Goal: Information Seeking & Learning: Learn about a topic

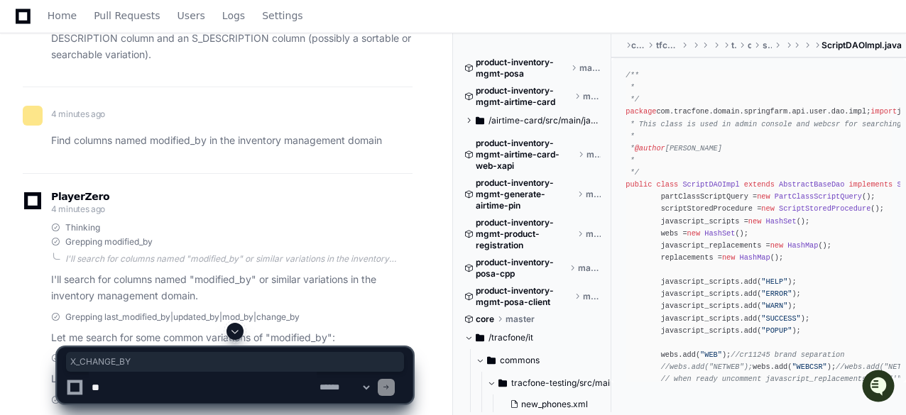
scroll to position [8622, 0]
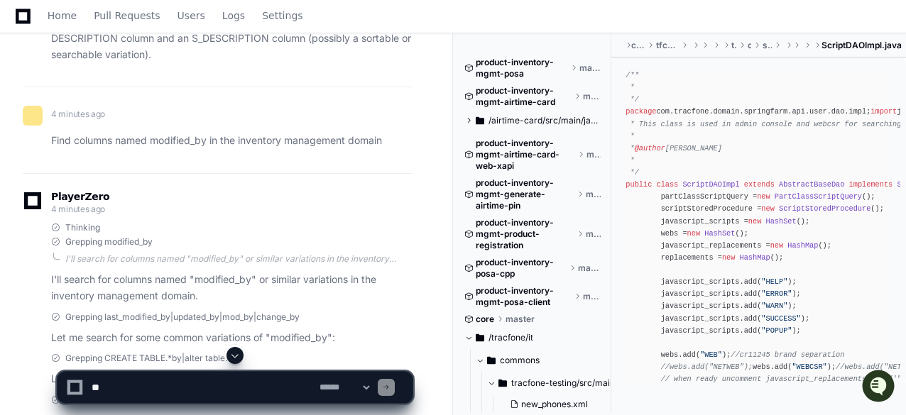
click at [333, 330] on p "Let me search for some common variations of "modified_by":" at bounding box center [231, 338] width 361 height 16
click at [170, 383] on textarea at bounding box center [203, 387] width 228 height 31
paste textarea "**********"
click at [254, 385] on textarea at bounding box center [203, 387] width 228 height 31
paste textarea "**********"
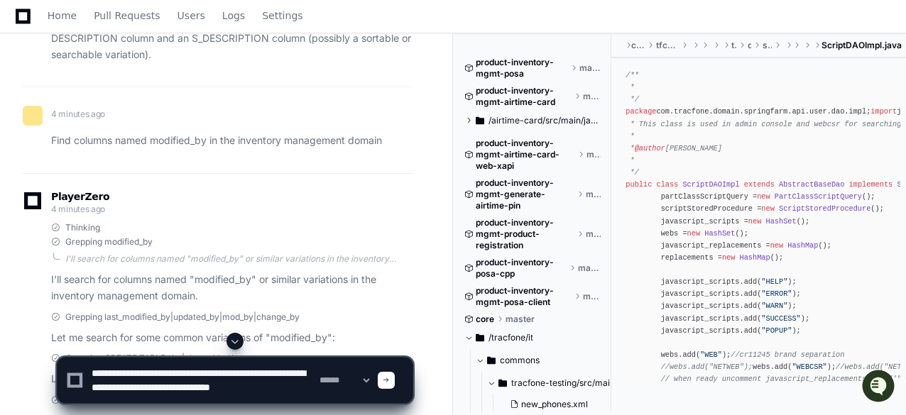
scroll to position [4, 0]
click at [165, 372] on textarea at bounding box center [203, 380] width 228 height 45
click at [247, 371] on textarea at bounding box center [203, 380] width 228 height 45
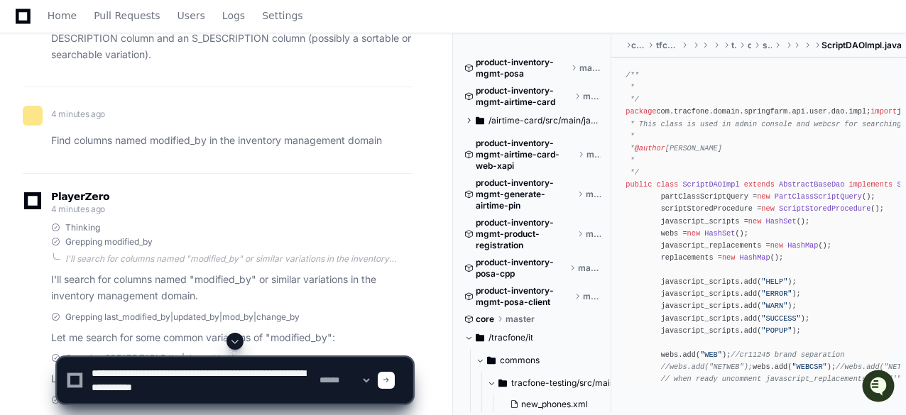
click at [247, 371] on textarea at bounding box center [203, 380] width 228 height 45
paste textarea "****"
type textarea "**********"
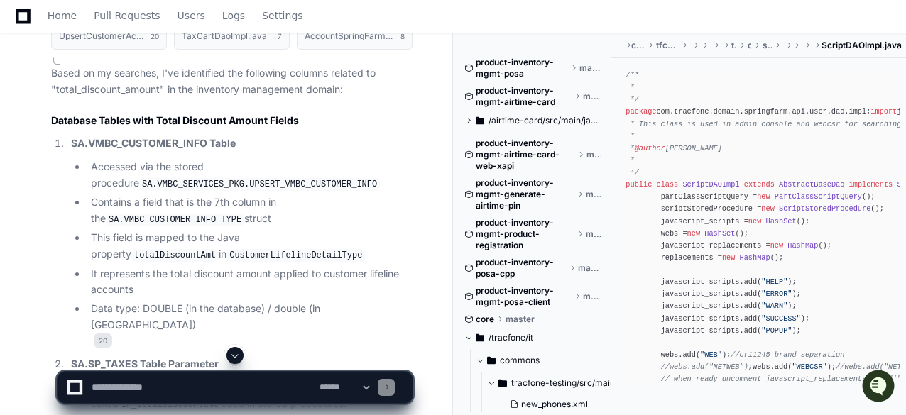
scroll to position [10784, 0]
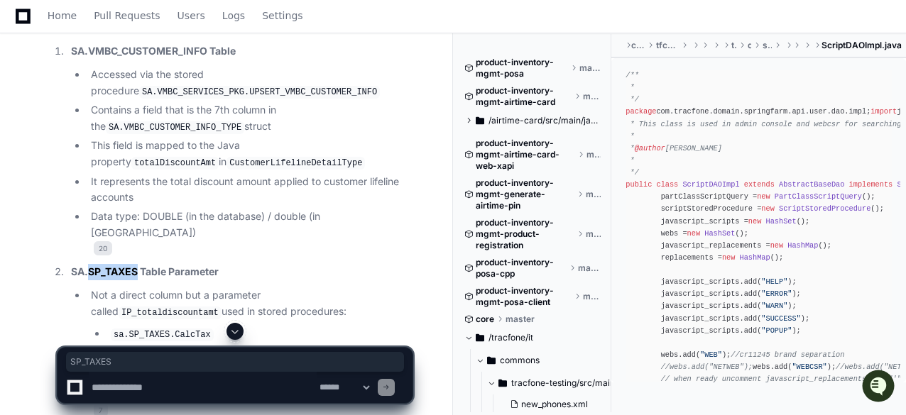
drag, startPoint x: 90, startPoint y: 180, endPoint x: 137, endPoint y: 183, distance: 47.0
click at [137, 266] on strong "SA.SP_TAXES Table Parameter" at bounding box center [145, 272] width 148 height 12
copy strong "SP_TAXES"
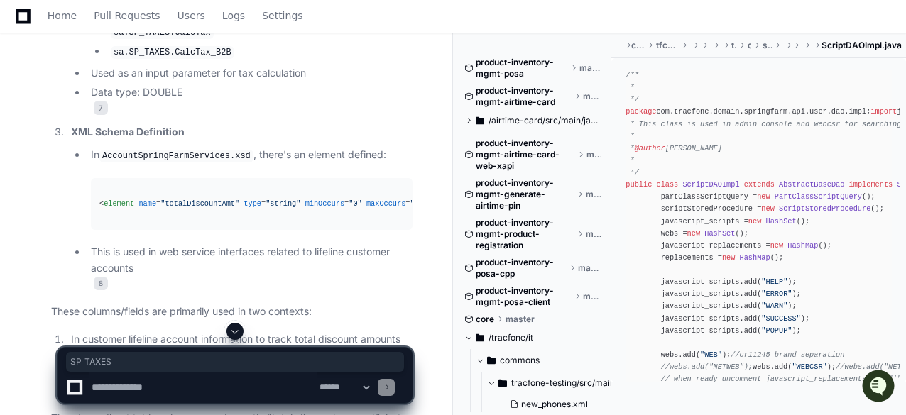
scroll to position [11150, 0]
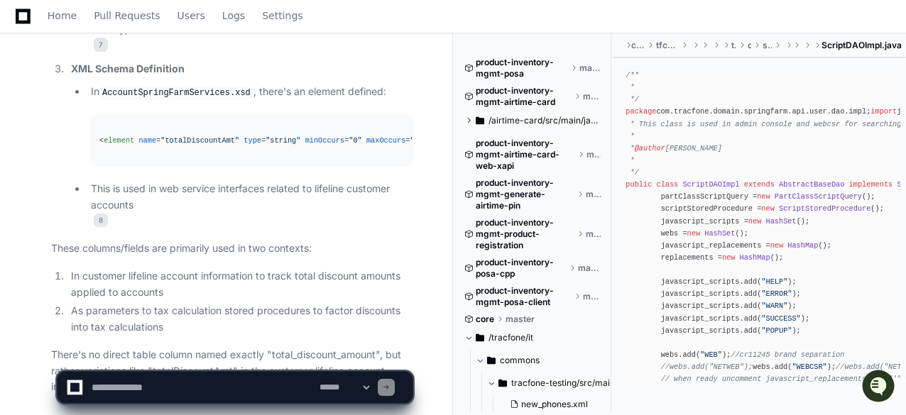
click at [209, 387] on textarea at bounding box center [203, 387] width 228 height 31
type textarea "**********"
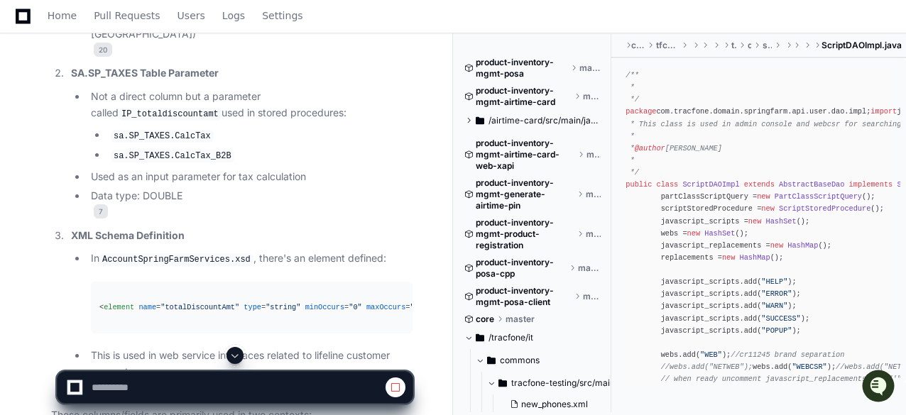
scroll to position [10821, 0]
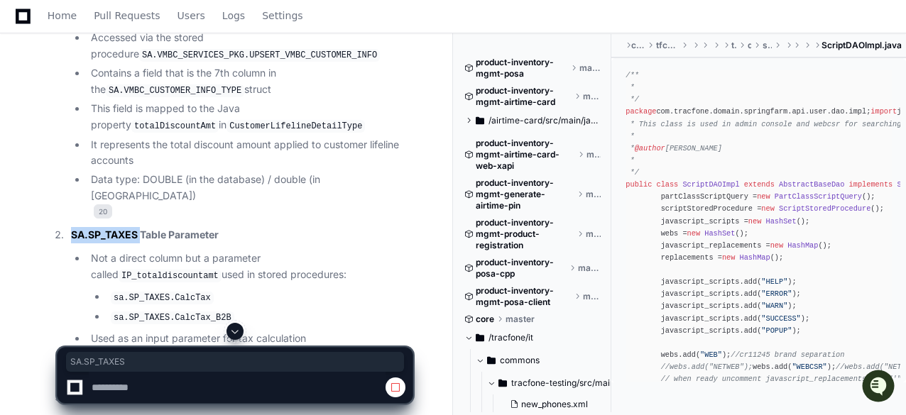
drag, startPoint x: 72, startPoint y: 141, endPoint x: 142, endPoint y: 148, distance: 70.6
click at [142, 229] on strong "SA.SP_TAXES Table Parameter" at bounding box center [145, 235] width 148 height 12
copy strong "SA.SP_TAXES"
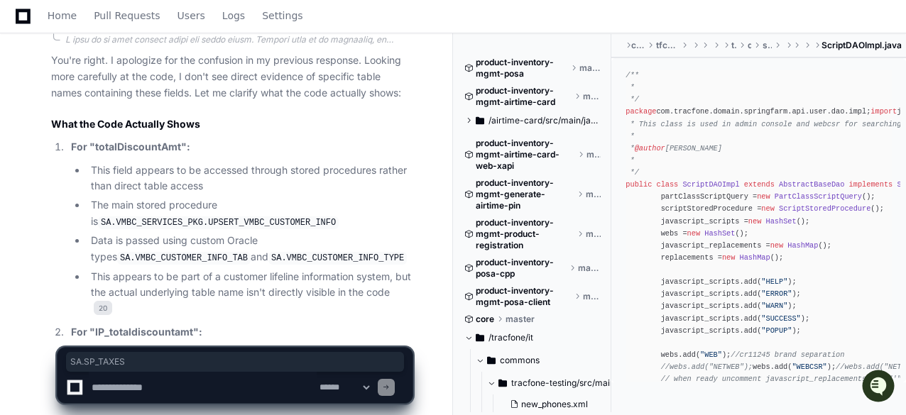
scroll to position [11736, 0]
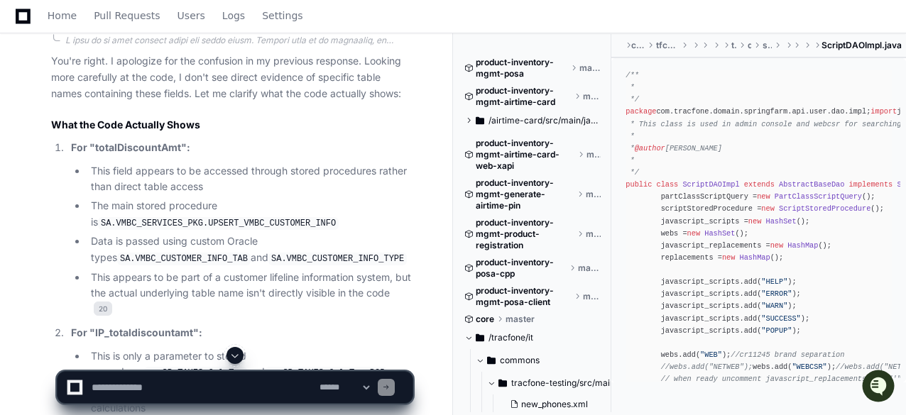
drag, startPoint x: 306, startPoint y: 146, endPoint x: 412, endPoint y: 149, distance: 105.8
click at [251, 253] on code "SA.VMBC_CUSTOMER_INFO_TAB" at bounding box center [184, 259] width 134 height 13
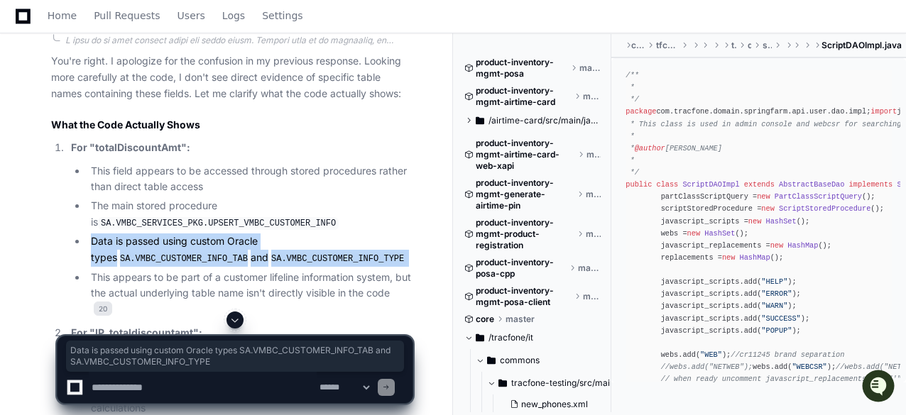
click at [251, 253] on code "SA.VMBC_CUSTOMER_INFO_TAB" at bounding box center [184, 259] width 134 height 13
copy ul "Data is passed using custom Oracle types SA.VMBC_CUSTOMER_INFO_TAB and SA.VMBC_…"
click at [251, 253] on code "SA.VMBC_CUSTOMER_INFO_TAB" at bounding box center [184, 259] width 134 height 13
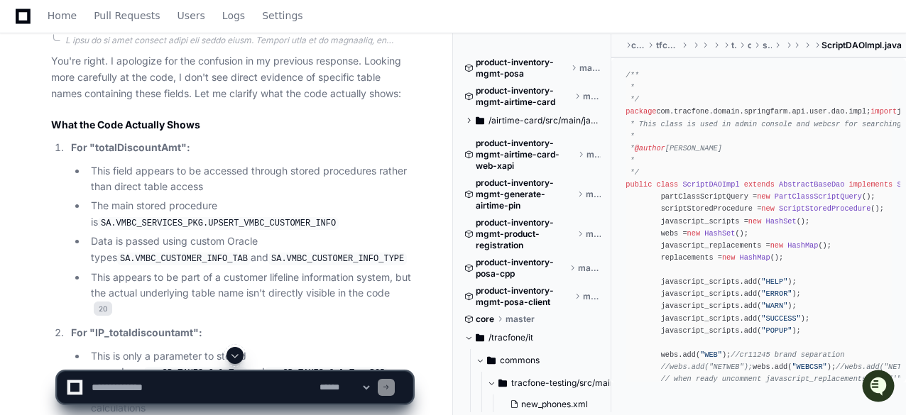
click at [251, 253] on code "SA.VMBC_CUSTOMER_INFO_TAB" at bounding box center [184, 259] width 134 height 13
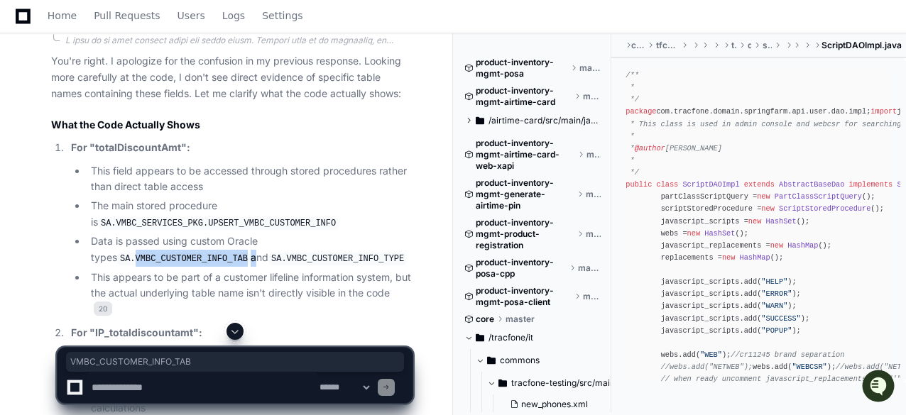
click at [251, 253] on code "SA.VMBC_CUSTOMER_INFO_TAB" at bounding box center [184, 259] width 134 height 13
copy li "VMBC_CUSTOMER_INFO_TAB"
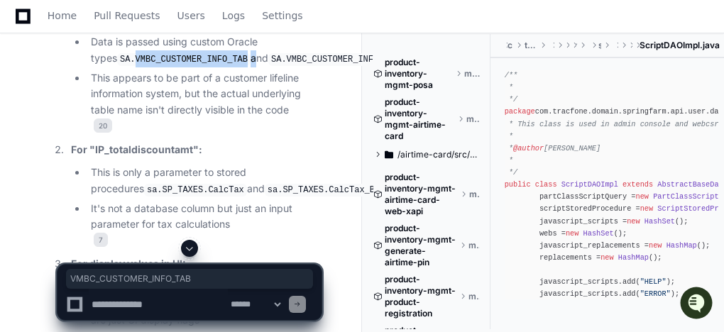
scroll to position [13740, 0]
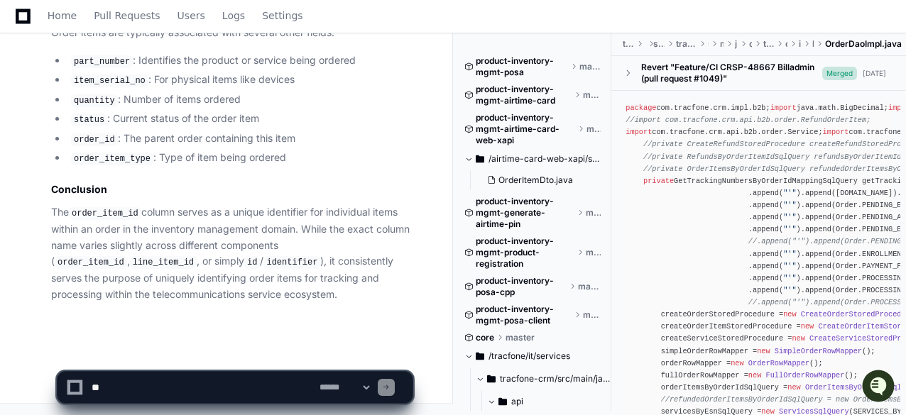
click at [212, 386] on textarea at bounding box center [203, 387] width 228 height 31
paste textarea "**********"
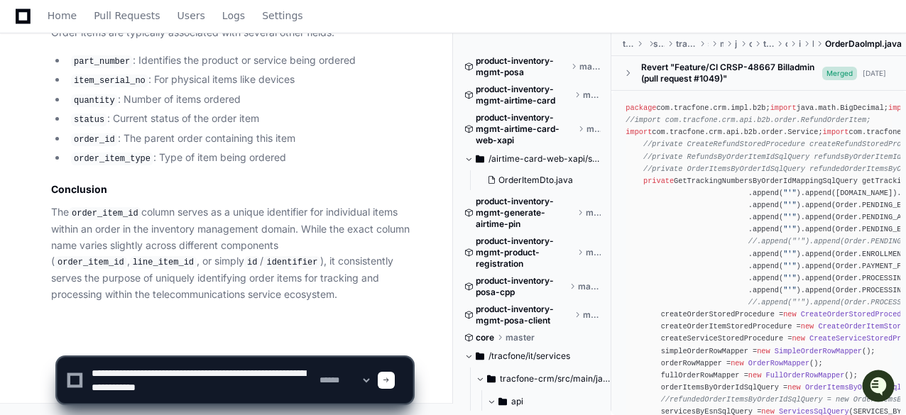
scroll to position [4, 0]
click at [207, 383] on textarea at bounding box center [203, 380] width 228 height 45
click at [184, 374] on textarea at bounding box center [203, 380] width 228 height 45
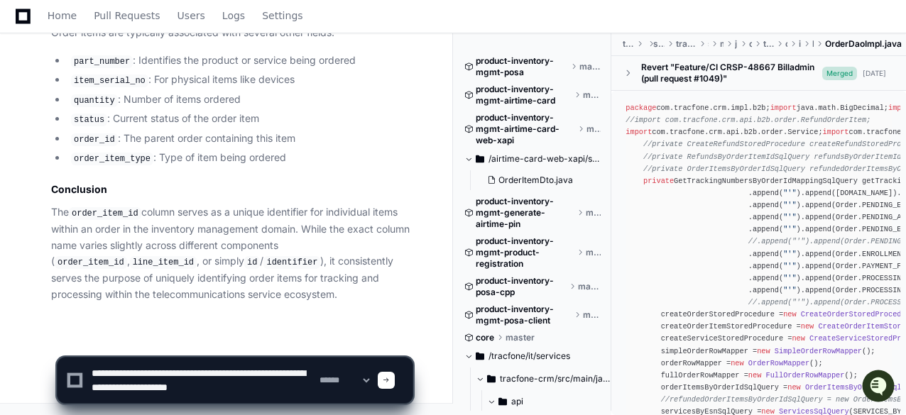
type textarea "**********"
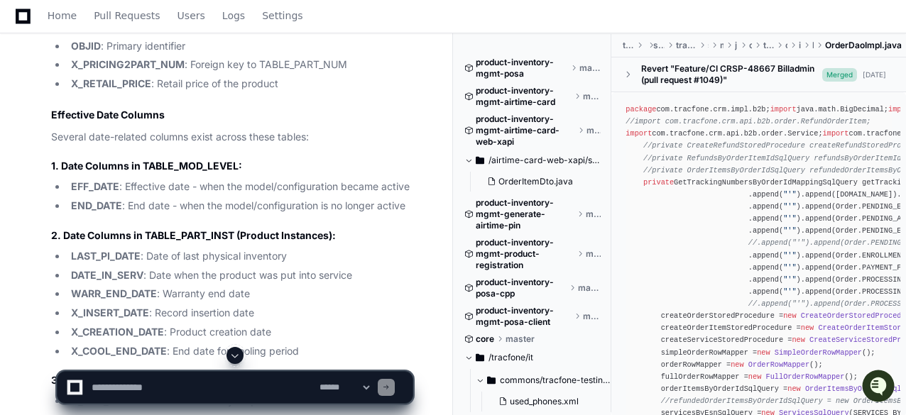
scroll to position [3252, 0]
click at [229, 379] on textarea at bounding box center [203, 387] width 228 height 31
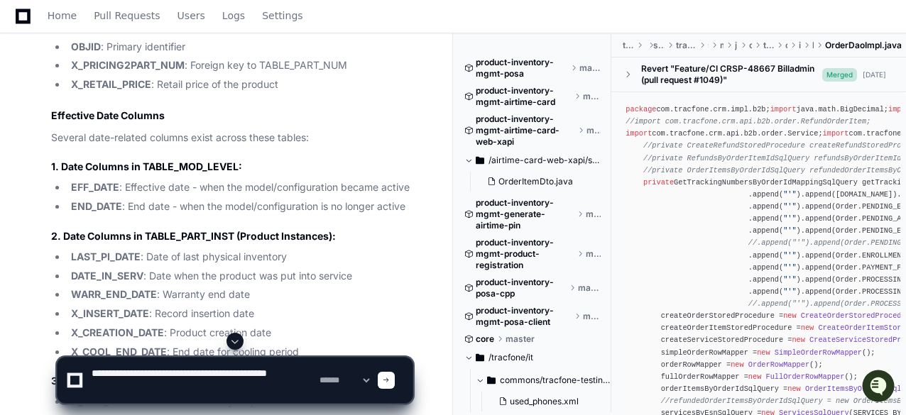
type textarea "**********"
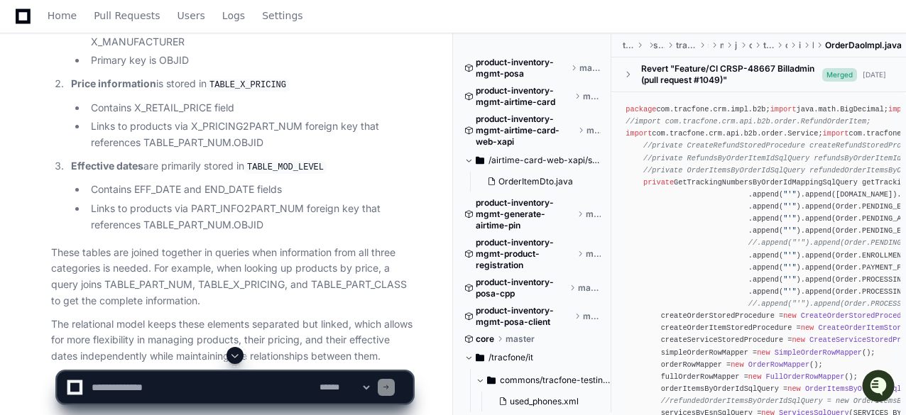
scroll to position [4859, 0]
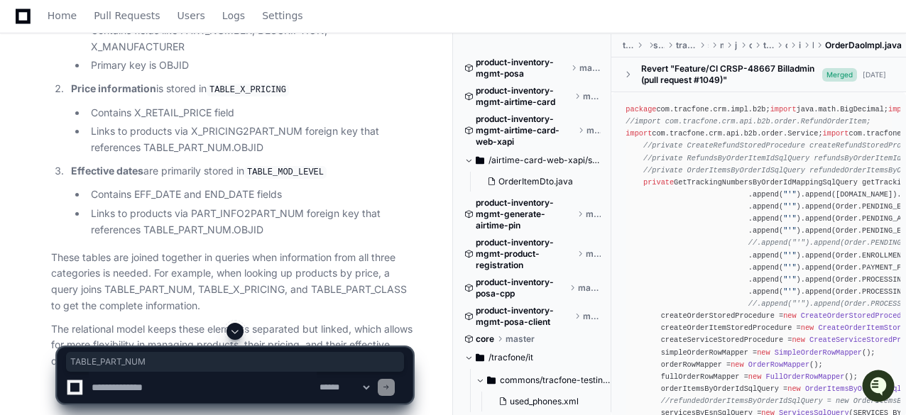
drag, startPoint x: 228, startPoint y: 102, endPoint x: 294, endPoint y: 105, distance: 66.1
click at [294, 14] on code "TABLE_PART_NUM" at bounding box center [259, 7] width 77 height 13
copy code "TABLE_PART_NUM"
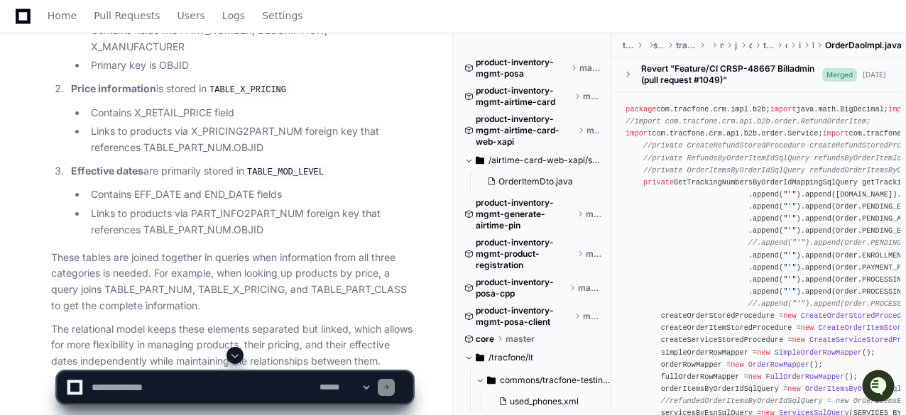
click at [228, 74] on li "Primary key is OBJID" at bounding box center [250, 66] width 326 height 16
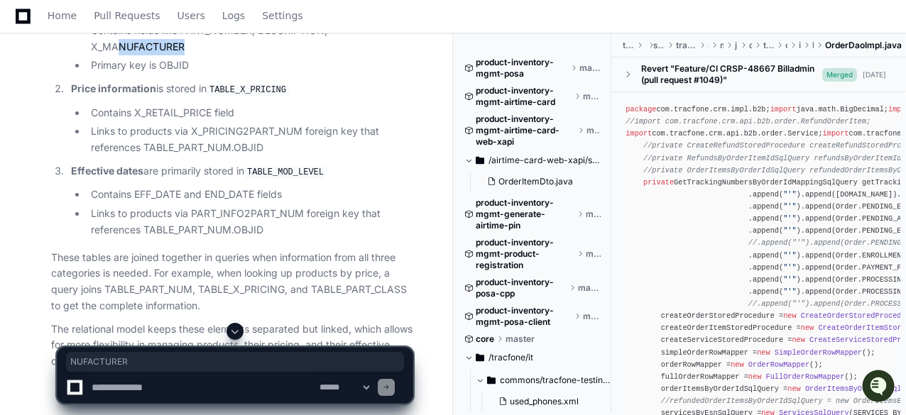
drag, startPoint x: 186, startPoint y: 143, endPoint x: 120, endPoint y: 146, distance: 66.1
click at [120, 55] on li "Contains fields like PART_NUMBER, DESCRIPTION, X_MANUFACTURER" at bounding box center [250, 39] width 326 height 33
click at [90, 55] on li "Contains fields like PART_NUMBER, DESCRIPTION, X_MANUFACTURER" at bounding box center [250, 39] width 326 height 33
drag, startPoint x: 90, startPoint y: 143, endPoint x: 185, endPoint y: 146, distance: 94.5
click at [185, 55] on li "Contains fields like PART_NUMBER, DESCRIPTION, X_MANUFACTURER" at bounding box center [250, 39] width 326 height 33
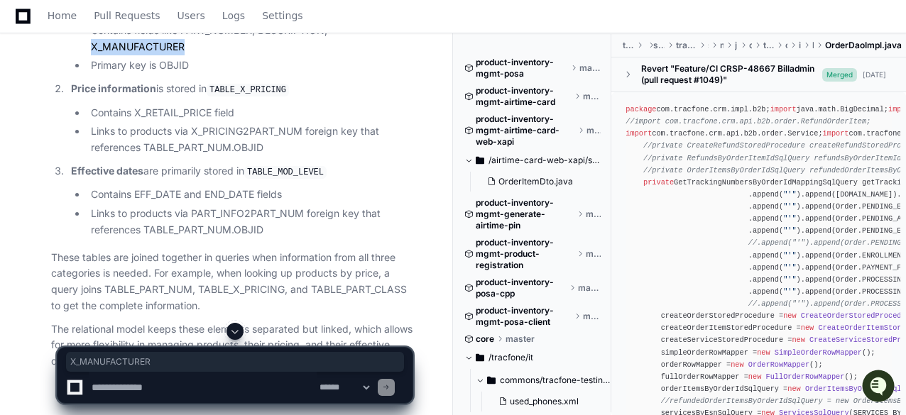
copy li "X_MANUFACTURER"
drag, startPoint x: 136, startPoint y: 211, endPoint x: 213, endPoint y: 212, distance: 77.4
click at [213, 121] on li "Contains X_RETAIL_PRICE field" at bounding box center [250, 113] width 326 height 16
copy li "X_RETAIL_PRICE"
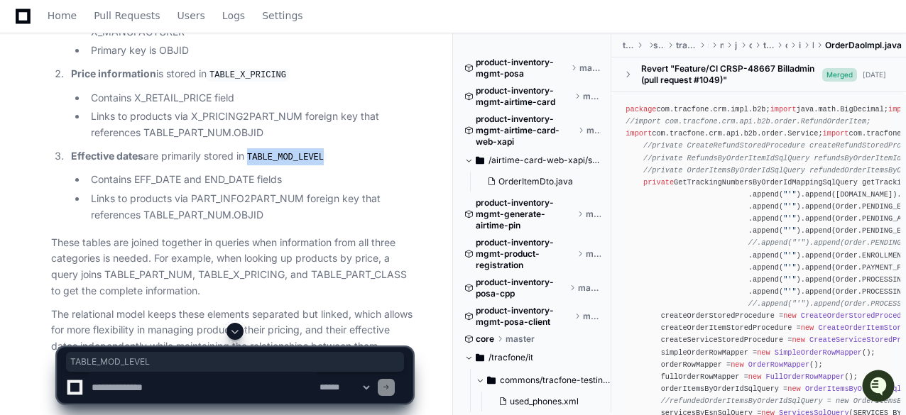
drag, startPoint x: 256, startPoint y: 255, endPoint x: 325, endPoint y: 254, distance: 68.2
click at [325, 164] on code "TABLE_MOD_LEVEL" at bounding box center [285, 157] width 82 height 13
copy code "TABLE_MOD_LEVEL"
drag, startPoint x: 134, startPoint y: 273, endPoint x: 183, endPoint y: 277, distance: 49.1
click at [183, 188] on li "Contains EFF_DATE and END_DATE fields" at bounding box center [250, 180] width 326 height 16
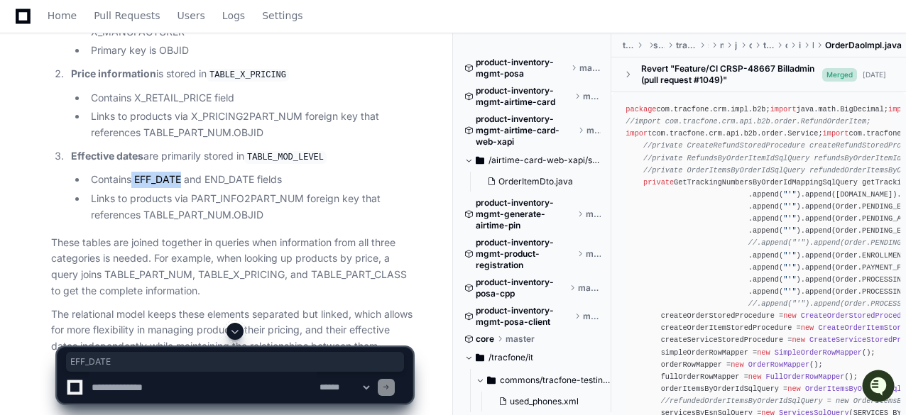
copy li "EFF_DATE"
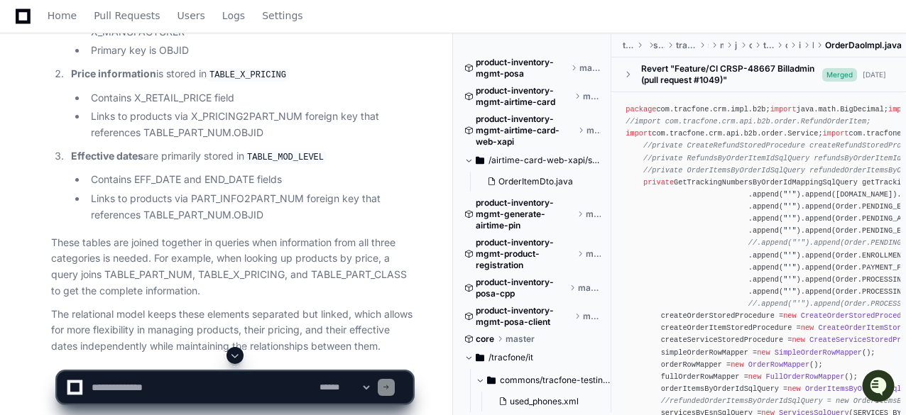
click at [360, 165] on p "Effective dates are primarily stored in TABLE_MOD_LEVEL" at bounding box center [242, 156] width 342 height 17
click at [258, 381] on textarea at bounding box center [203, 387] width 228 height 31
click at [208, 389] on textarea at bounding box center [203, 387] width 228 height 31
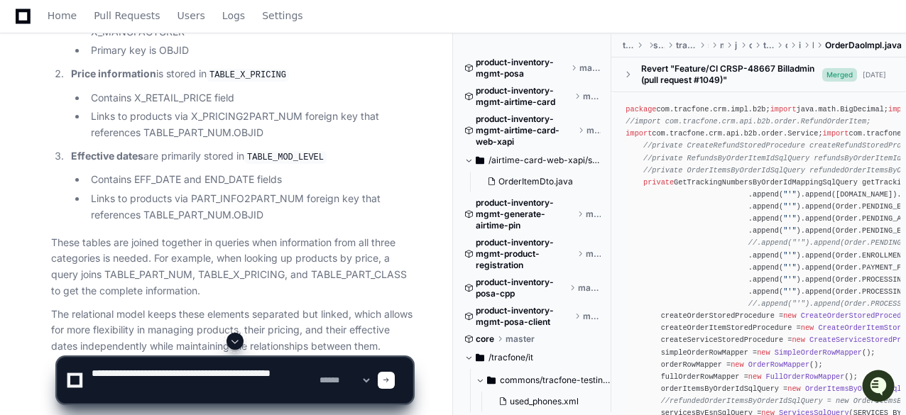
click at [238, 384] on textarea at bounding box center [203, 380] width 228 height 45
type textarea "**********"
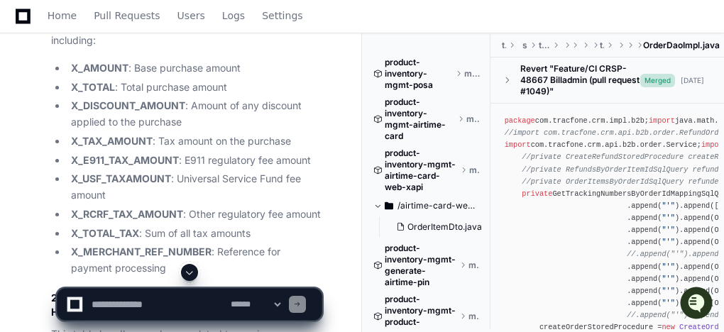
scroll to position [6657, 0]
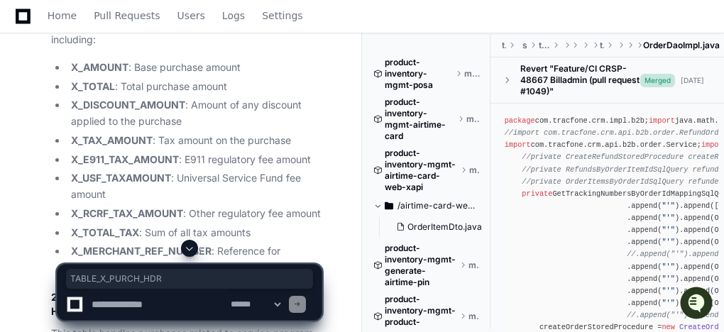
drag, startPoint x: 62, startPoint y: 72, endPoint x: 168, endPoint y: 77, distance: 105.9
click at [168, 9] on h4 "1. TABLE_X_PURCH_HDR (Purchase Header)" at bounding box center [186, 1] width 271 height 14
copy h4 "TABLE_X_PURCH_HDR"
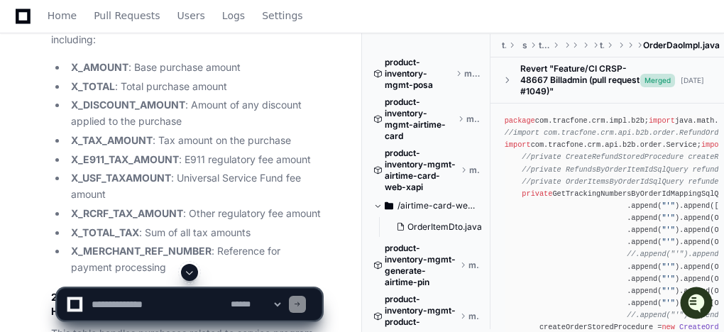
drag, startPoint x: 173, startPoint y: 129, endPoint x: 136, endPoint y: 131, distance: 37.0
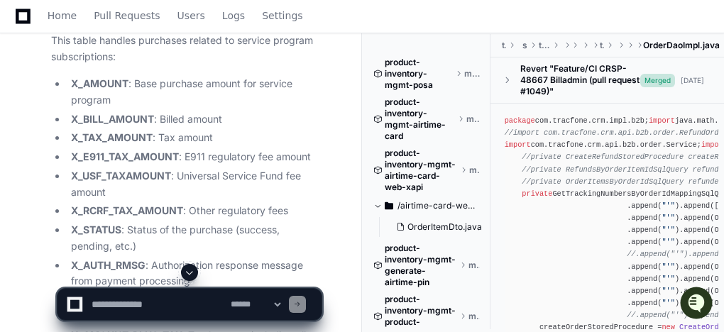
scroll to position [6755, 0]
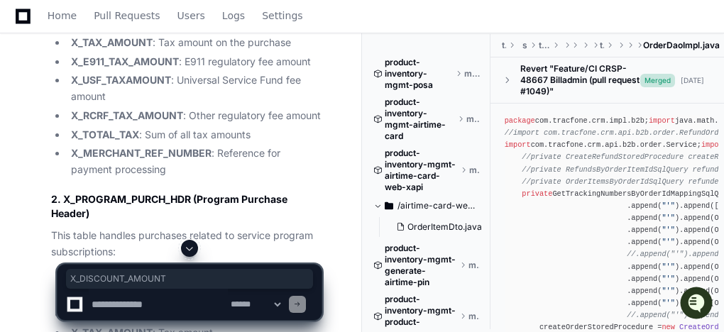
drag, startPoint x: 70, startPoint y: 77, endPoint x: 185, endPoint y: 82, distance: 115.1
click at [185, 32] on li "X_DISCOUNT_AMOUNT : Amount of any discount applied to the purchase" at bounding box center [194, 15] width 255 height 33
copy strong "X_DISCOUNT_AMOUNT"
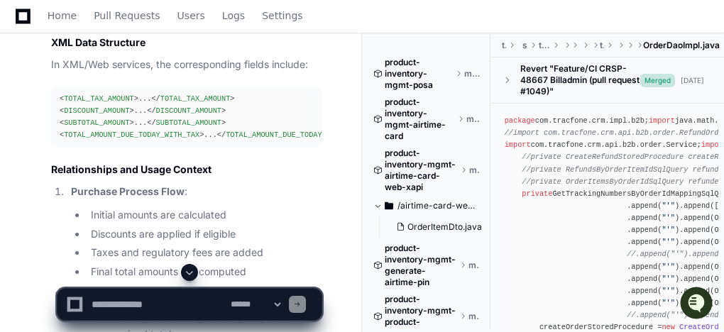
scroll to position [8917, 0]
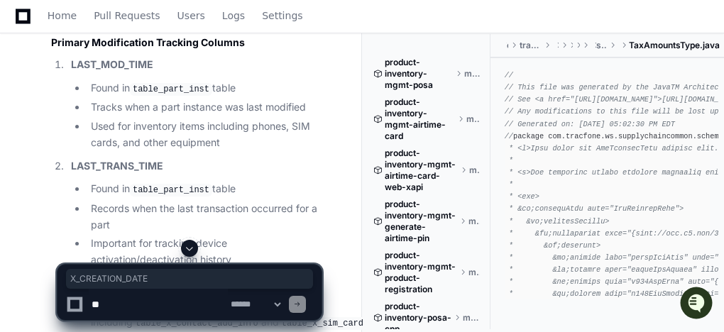
scroll to position [7848, 0]
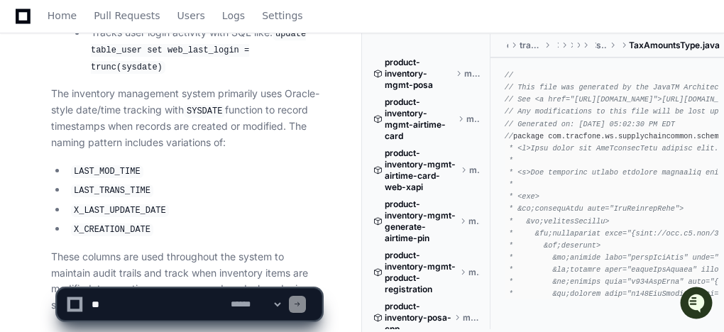
click at [161, 301] on textarea at bounding box center [158, 304] width 139 height 31
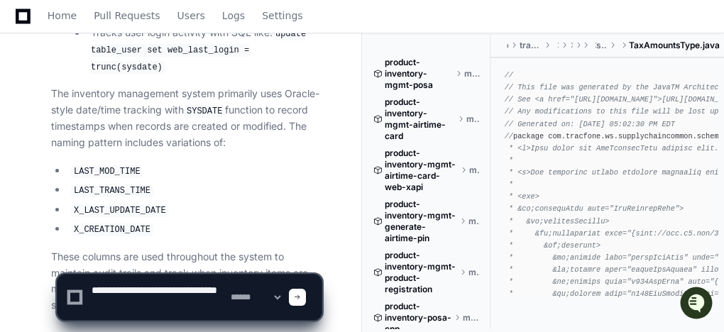
paste textarea "**********"
click at [132, 312] on textarea at bounding box center [158, 297] width 139 height 45
click at [171, 313] on textarea at bounding box center [158, 297] width 139 height 45
click at [156, 313] on textarea at bounding box center [158, 297] width 139 height 45
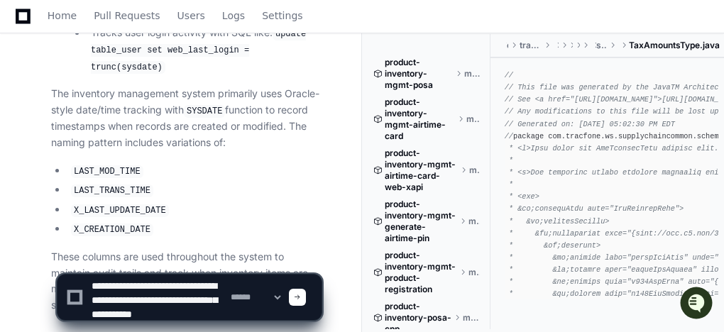
type textarea "**********"
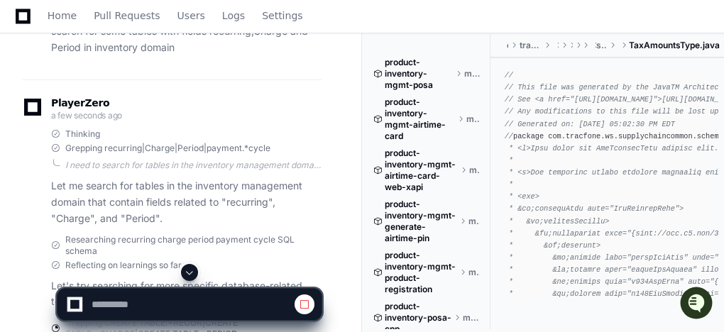
scroll to position [8203, 0]
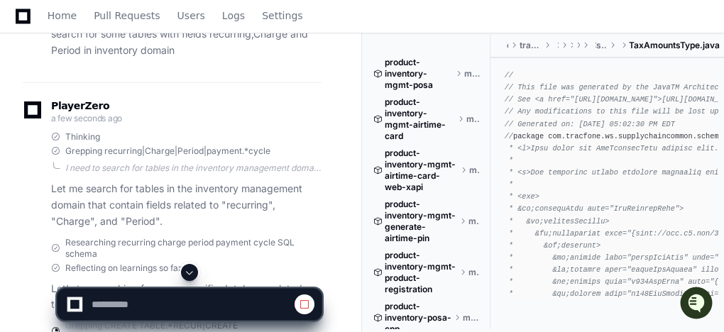
click at [719, 293] on div at bounding box center [362, 298] width 724 height 68
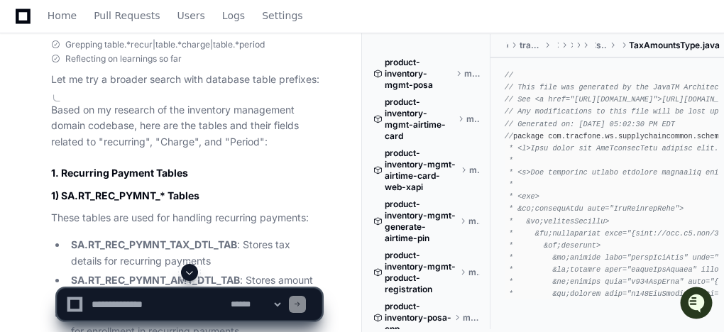
scroll to position [8540, 0]
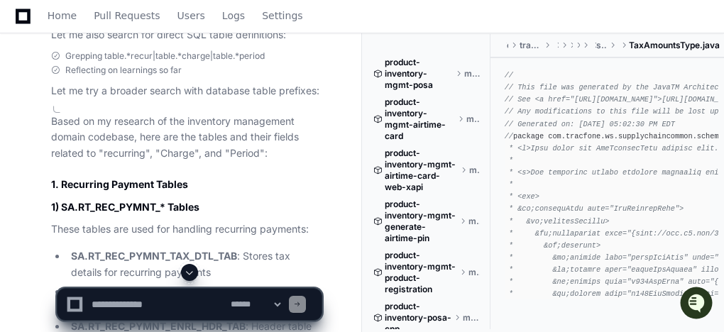
drag, startPoint x: 79, startPoint y: 71, endPoint x: 81, endPoint y: 85, distance: 14.4
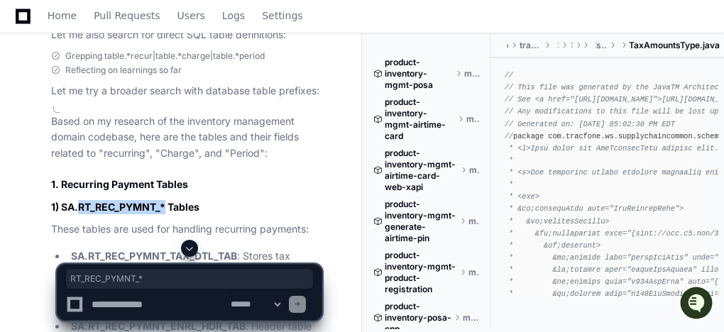
drag, startPoint x: 79, startPoint y: 112, endPoint x: 165, endPoint y: 114, distance: 85.9
click at [165, 200] on h3 "1) SA.RT_REC_PYMNT_* Tables" at bounding box center [186, 207] width 271 height 14
copy h3 "RT_REC_PYMNT_*"
click at [369, 308] on div at bounding box center [448, 286] width 173 height 92
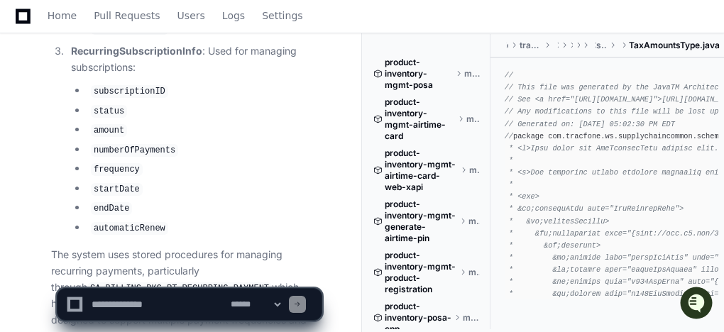
scroll to position [9886, 0]
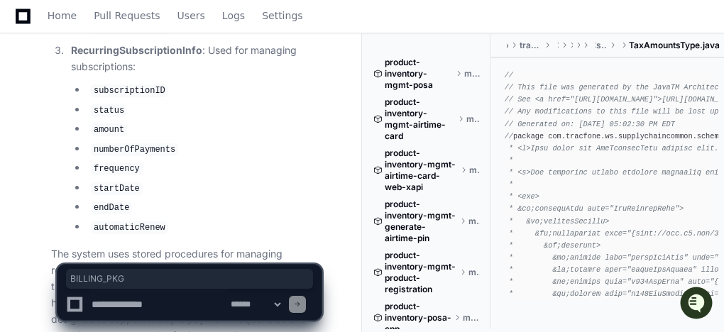
drag, startPoint x: 119, startPoint y: 162, endPoint x: 66, endPoint y: 163, distance: 52.6
click at [87, 282] on code "SA.BILLING_PKG.RT_RECURRING_PAYMENT" at bounding box center [179, 288] width 185 height 13
copy code "BILLING_PKG"
drag, startPoint x: 124, startPoint y: 161, endPoint x: 216, endPoint y: 160, distance: 91.6
click at [216, 282] on code "SA.BILLING_PKG.RT_RECURRING_PAYMENT" at bounding box center [179, 288] width 185 height 13
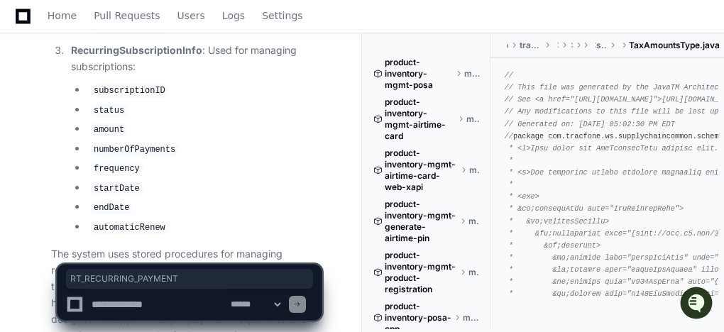
copy code "RT_RECURRING_PAYMENT"
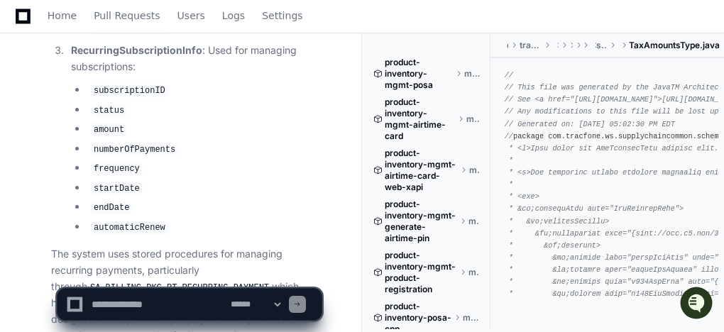
click at [164, 303] on textarea at bounding box center [158, 304] width 139 height 31
type textarea "*"
click at [128, 308] on textarea at bounding box center [158, 304] width 139 height 31
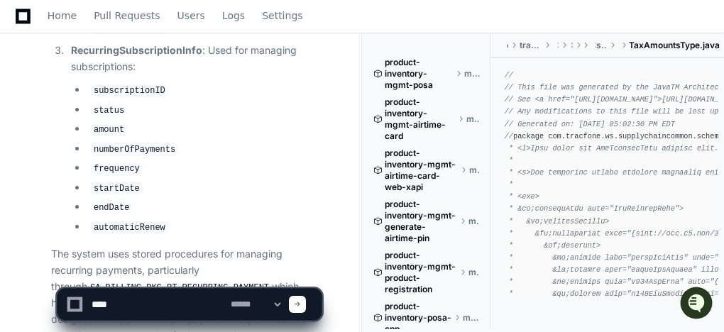
paste textarea "**********"
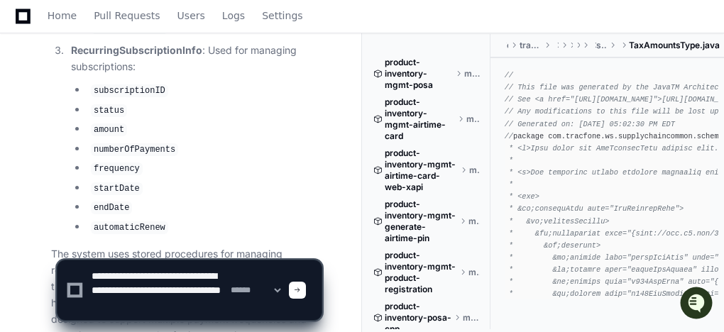
scroll to position [4, 0]
click at [153, 283] on textarea at bounding box center [158, 291] width 139 height 60
paste textarea "***"
type textarea "**********"
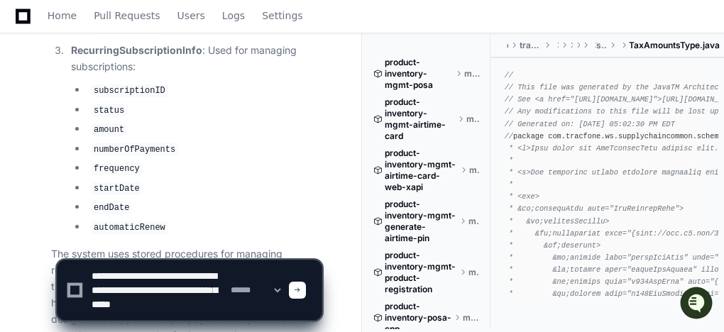
click at [301, 290] on span at bounding box center [297, 290] width 7 height 7
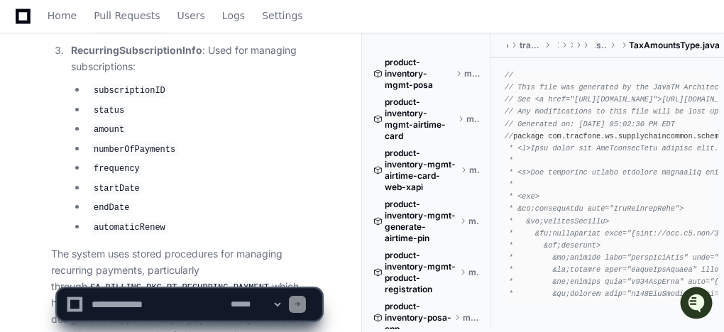
scroll to position [0, 0]
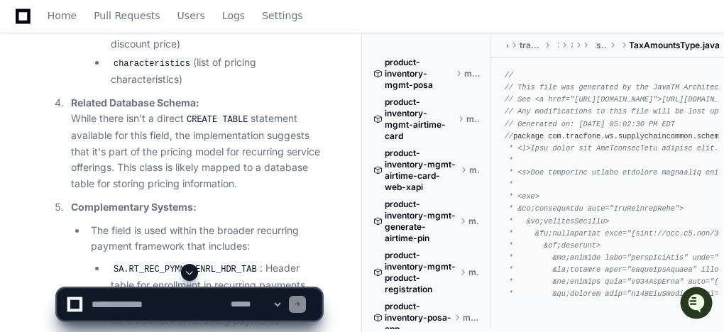
scroll to position [11351, 0]
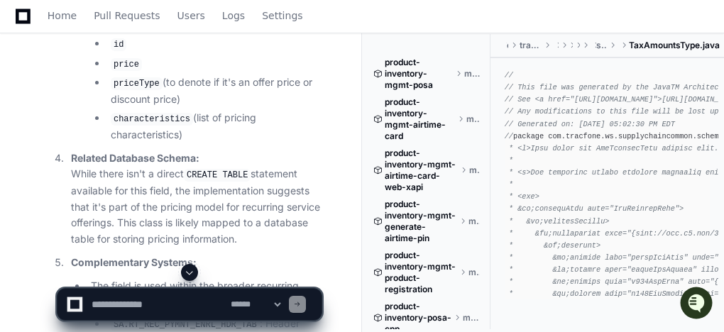
click at [244, 316] on li "SA.RT_REC_PYMNT_ENRL_HDR_TAB : Header table for enrollment in recurring payments" at bounding box center [214, 332] width 215 height 33
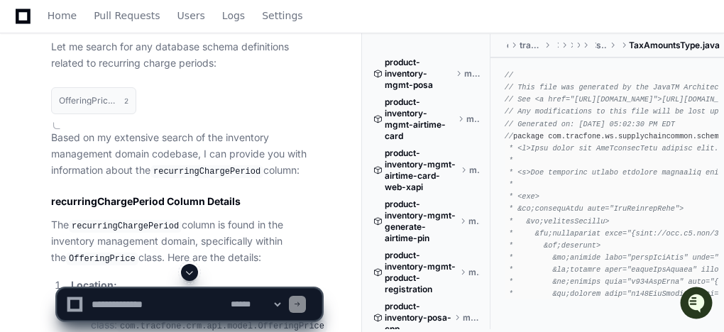
scroll to position [10735, 0]
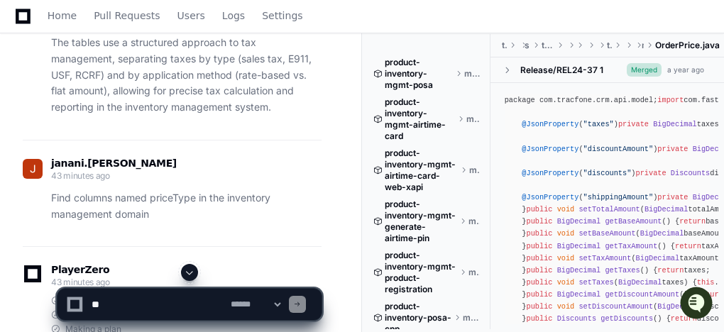
scroll to position [13359, 0]
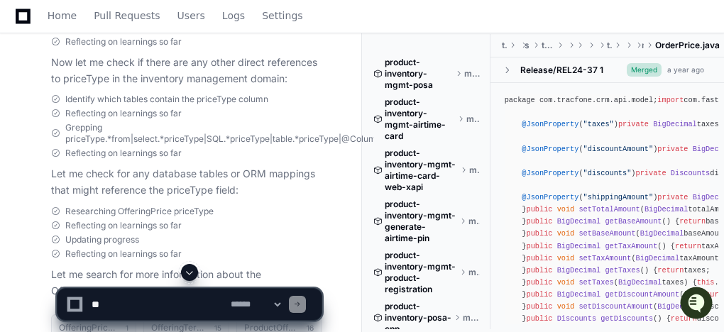
click at [134, 310] on textarea at bounding box center [158, 304] width 139 height 31
click at [124, 304] on textarea at bounding box center [158, 304] width 139 height 31
paste textarea "**********"
click at [190, 307] on textarea at bounding box center [158, 304] width 139 height 31
paste textarea "**********"
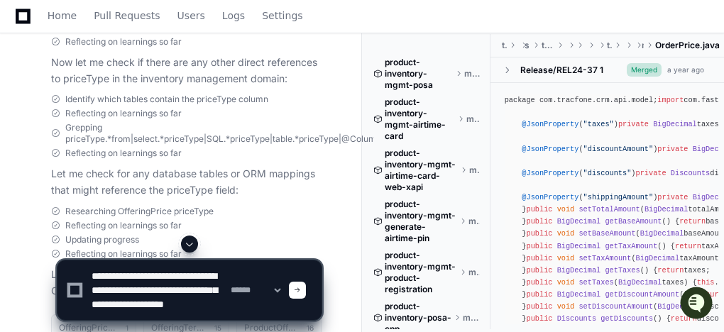
scroll to position [0, 0]
click at [138, 278] on textarea at bounding box center [158, 291] width 139 height 60
click at [145, 290] on textarea at bounding box center [158, 291] width 139 height 60
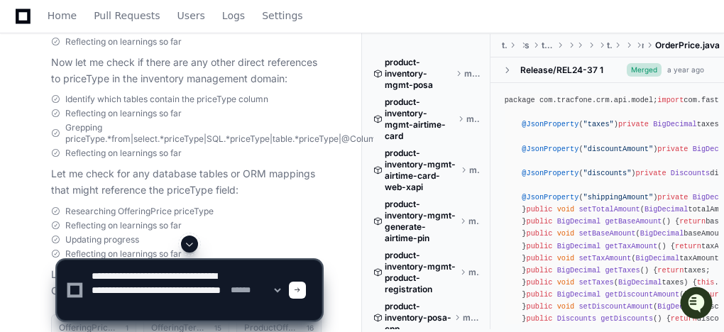
paste textarea "*"
type textarea "**********"
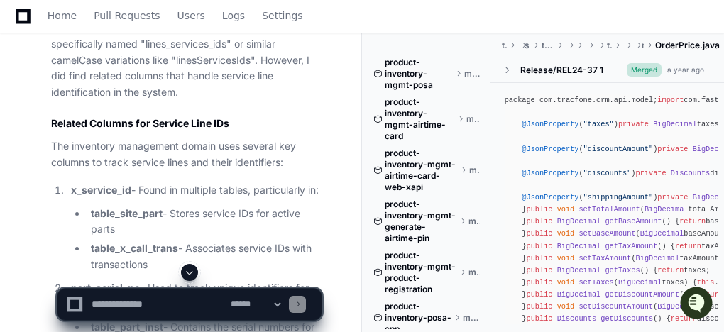
scroll to position [17333, 0]
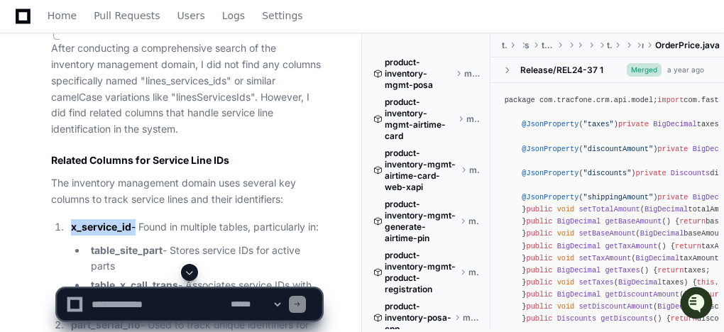
click at [106, 221] on strong "x_service_id" at bounding box center [101, 227] width 60 height 12
click at [119, 221] on strong "x_service_id" at bounding box center [101, 227] width 60 height 12
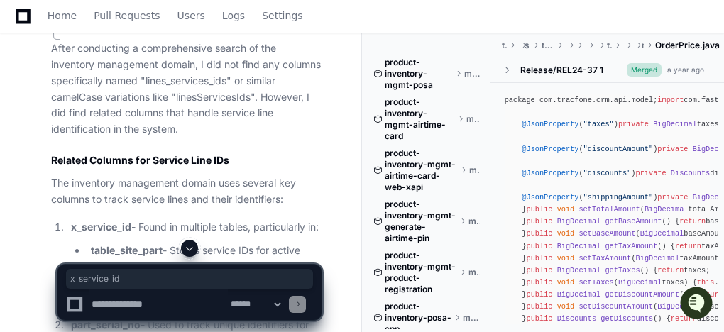
click at [119, 221] on strong "x_service_id" at bounding box center [101, 227] width 60 height 12
drag, startPoint x: 107, startPoint y: 162, endPoint x: 132, endPoint y: 220, distance: 63.3
click at [139, 279] on strong "table_x_call_trans" at bounding box center [134, 285] width 87 height 12
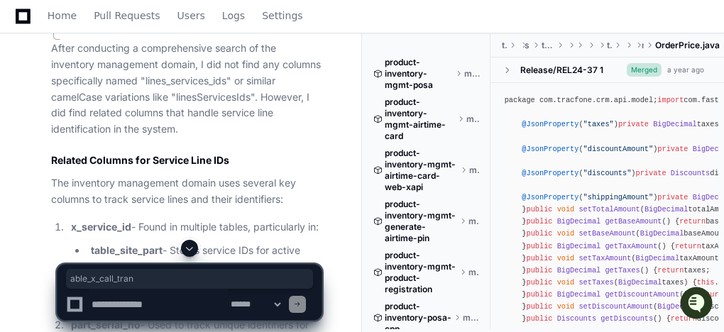
drag, startPoint x: 94, startPoint y: 236, endPoint x: 174, endPoint y: 239, distance: 80.3
click at [174, 279] on strong "table_x_call_trans" at bounding box center [134, 285] width 87 height 12
click at [94, 279] on strong "table_x_call_trans" at bounding box center [134, 285] width 87 height 12
copy li "table_x_call_trans"
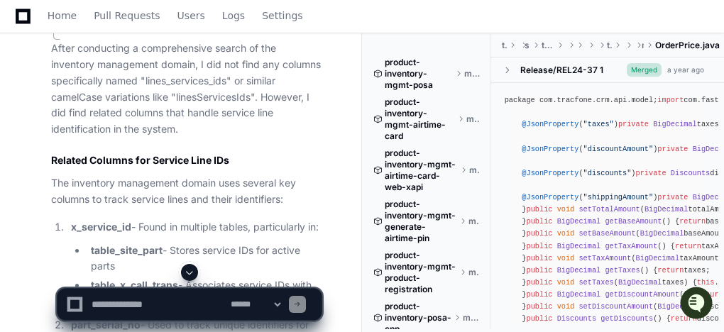
click at [134, 244] on strong "table_site_part" at bounding box center [127, 250] width 72 height 12
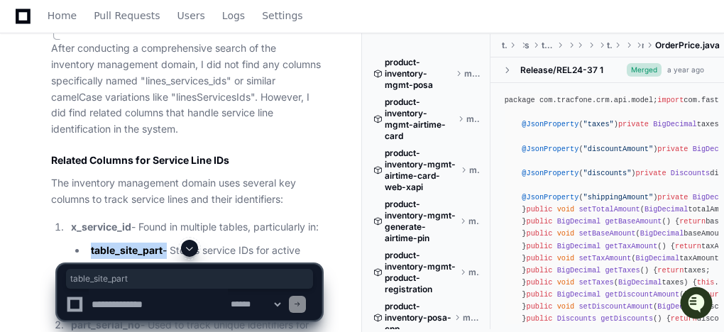
click at [134, 244] on strong "table_site_part" at bounding box center [127, 250] width 72 height 12
copy li "table_site_part"
click at [105, 221] on strong "x_service_id" at bounding box center [101, 227] width 60 height 12
copy p "x_service_id"
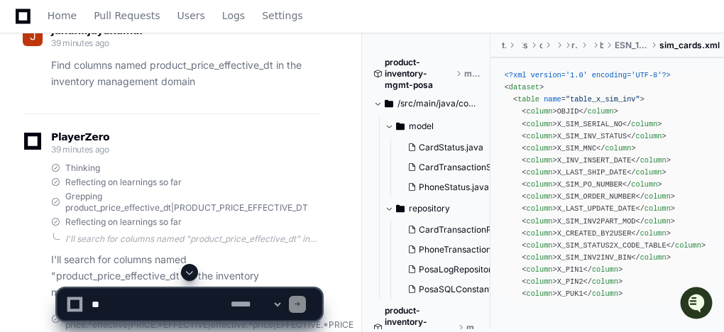
scroll to position [60043, 0]
click at [185, 298] on textarea at bounding box center [158, 304] width 139 height 31
paste textarea "**********"
click at [170, 305] on textarea at bounding box center [158, 304] width 139 height 31
paste textarea "**********"
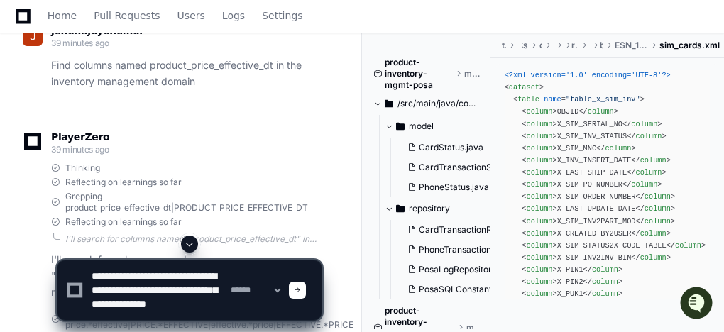
scroll to position [4, 0]
click at [184, 281] on textarea at bounding box center [158, 291] width 139 height 60
click at [134, 271] on textarea at bounding box center [158, 291] width 139 height 60
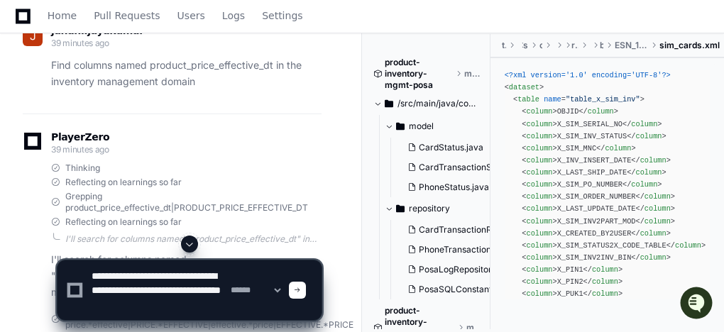
click at [145, 288] on textarea at bounding box center [158, 291] width 139 height 60
paste textarea
type textarea "**********"
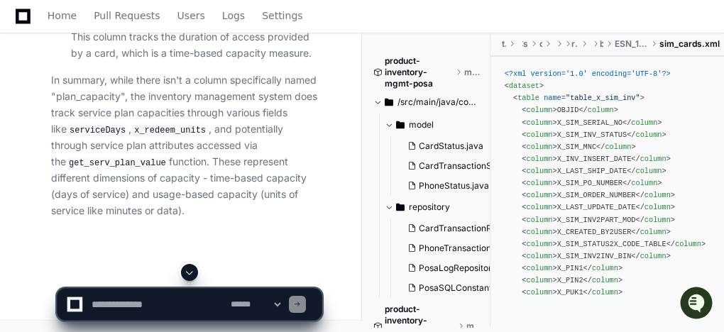
scroll to position [69900, 0]
click at [183, 294] on textarea at bounding box center [158, 304] width 139 height 31
paste textarea "**********"
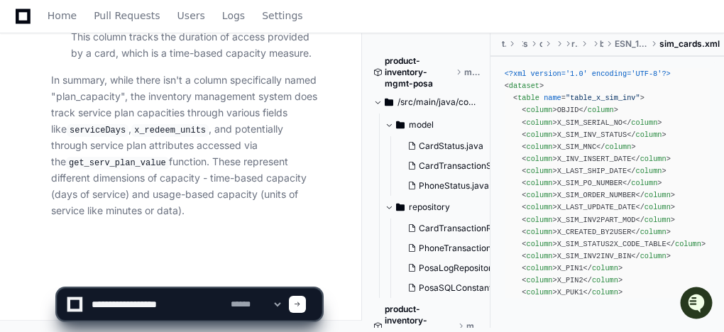
paste textarea "**********"
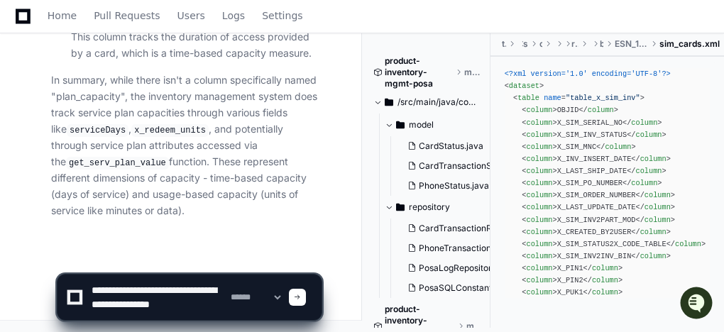
scroll to position [4, 0]
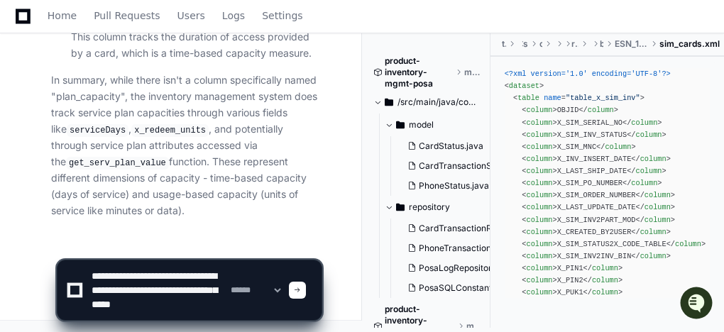
type textarea "**********"
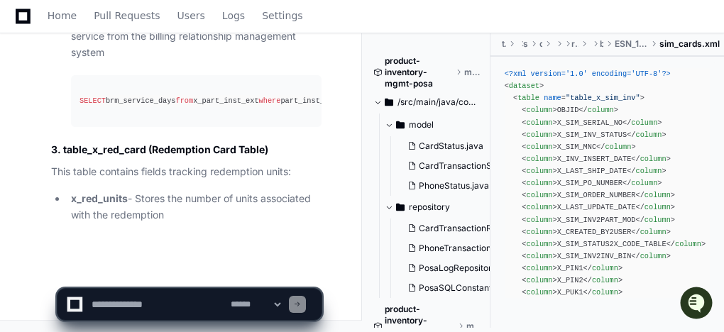
scroll to position [70930, 0]
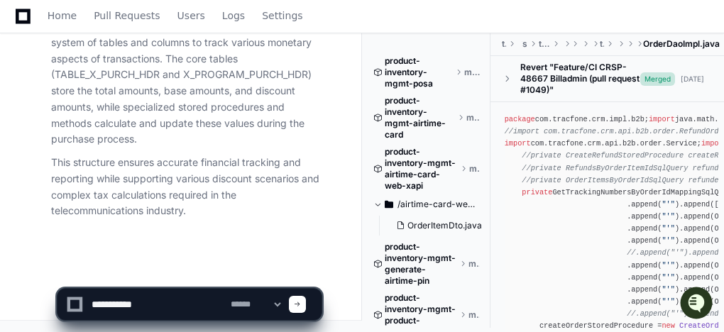
paste textarea "**********"
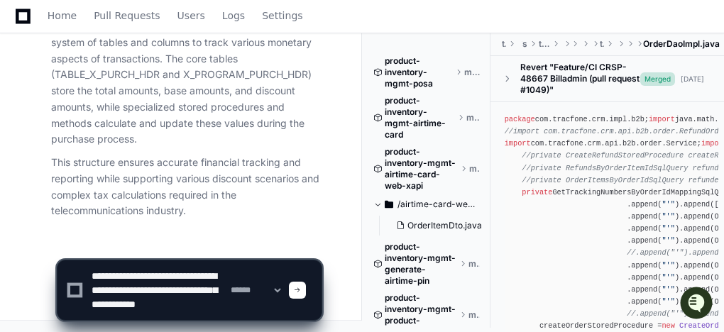
scroll to position [4, 0]
click at [115, 273] on textarea at bounding box center [158, 291] width 139 height 60
click at [126, 285] on textarea at bounding box center [158, 291] width 139 height 60
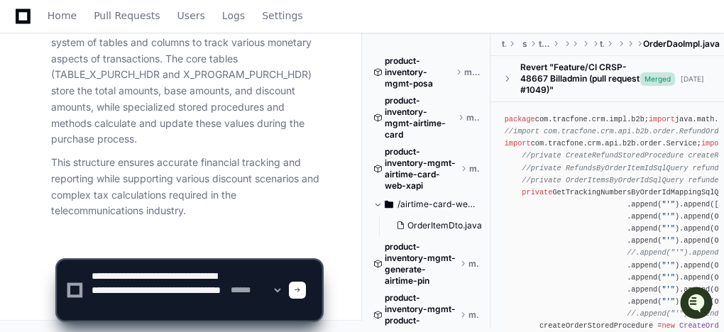
paste textarea
type textarea "**********"
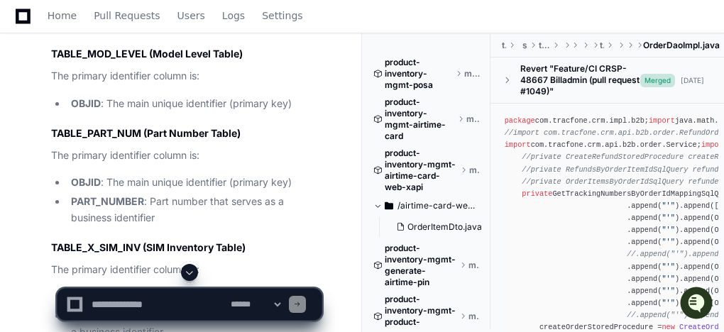
scroll to position [10449, 0]
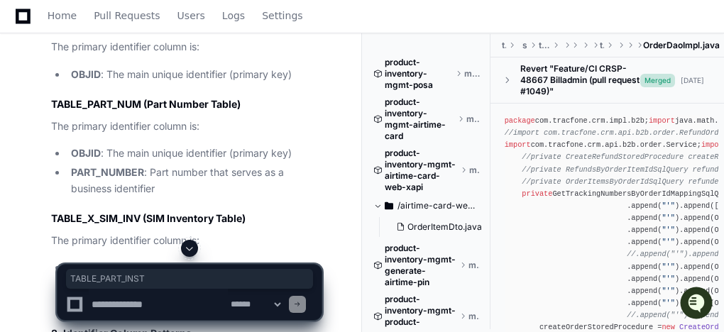
drag, startPoint x: 53, startPoint y: 99, endPoint x: 139, endPoint y: 98, distance: 86.6
copy h4 "TABLE_PART_INST"
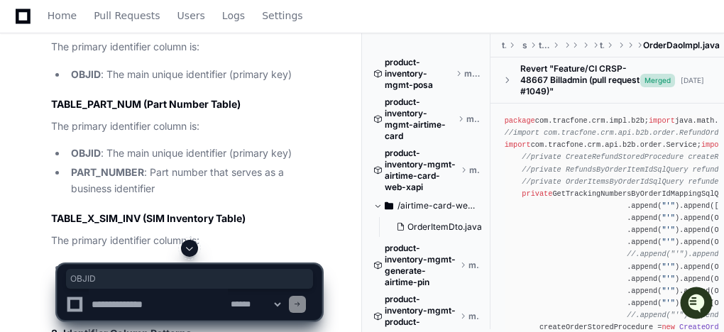
copy strong "OBJID"
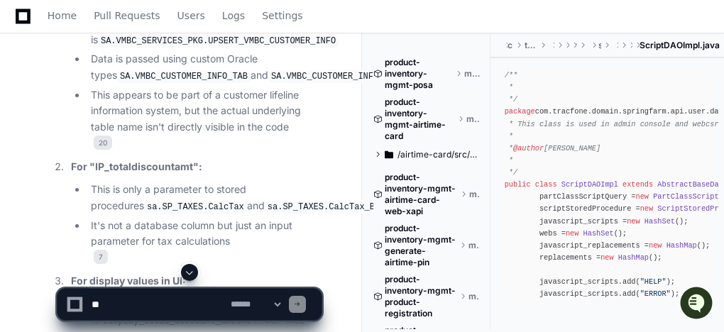
scroll to position [13740, 0]
click at [170, 307] on textarea at bounding box center [158, 304] width 139 height 31
paste textarea "**********"
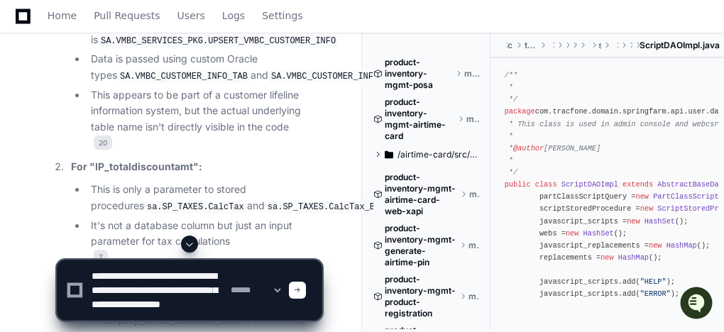
scroll to position [0, 0]
click at [152, 278] on textarea at bounding box center [158, 291] width 139 height 60
click at [151, 290] on textarea at bounding box center [158, 291] width 139 height 60
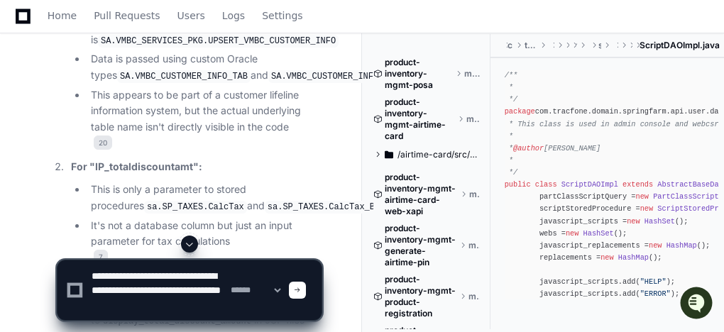
paste textarea
type textarea "**********"
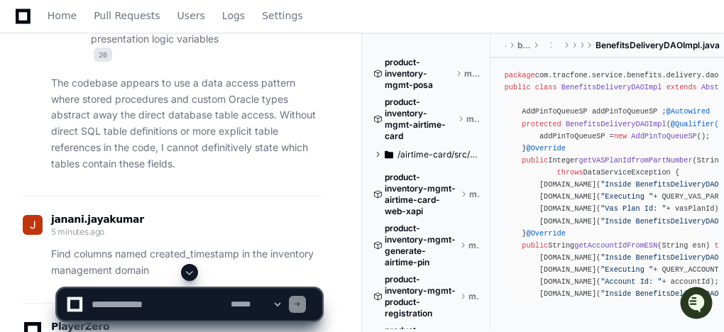
scroll to position [14145, 0]
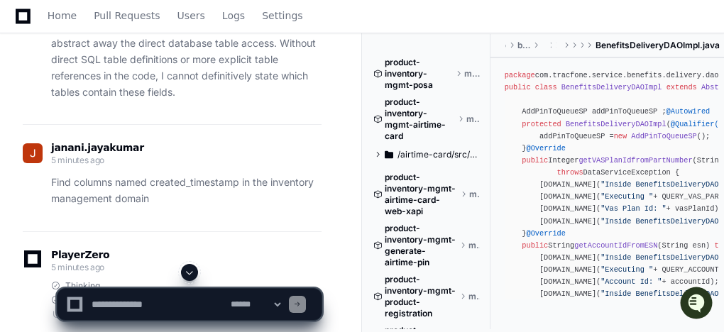
click at [198, 300] on textarea at bounding box center [158, 304] width 139 height 31
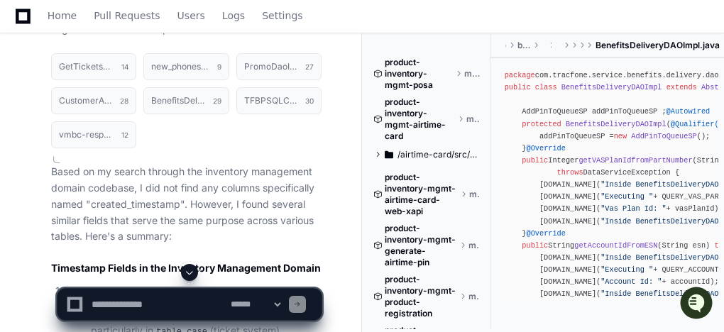
scroll to position [14705, 0]
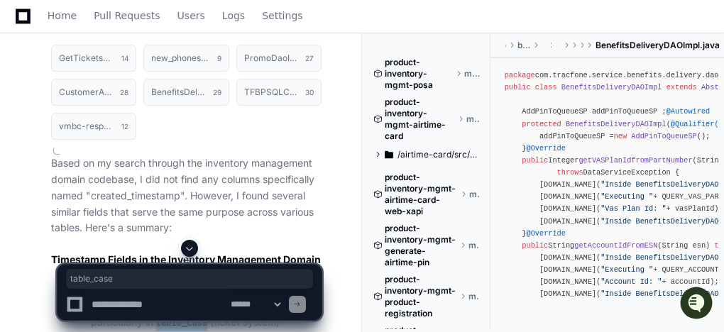
drag, startPoint x: 160, startPoint y: 234, endPoint x: 208, endPoint y: 232, distance: 47.6
click at [208, 317] on code "table_case" at bounding box center [181, 323] width 57 height 13
copy code "table_case"
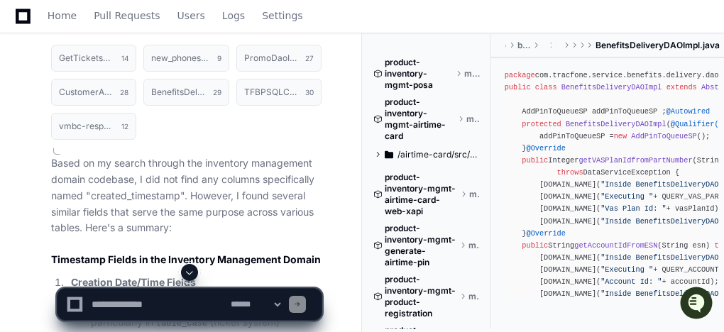
click at [253, 253] on h2 "Timestamp Fields in the Inventory Management Domain" at bounding box center [186, 260] width 271 height 14
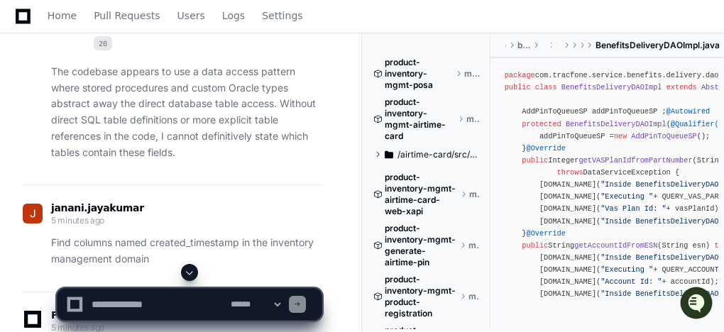
scroll to position [14109, 0]
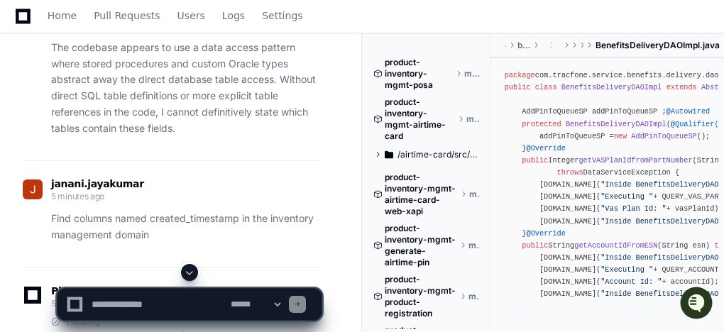
click at [180, 301] on textarea at bounding box center [158, 304] width 139 height 31
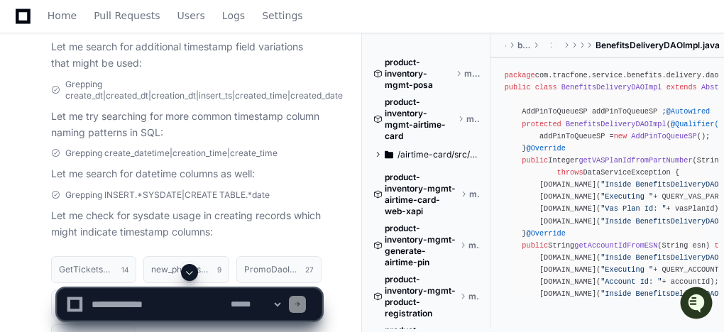
scroll to position [15677, 0]
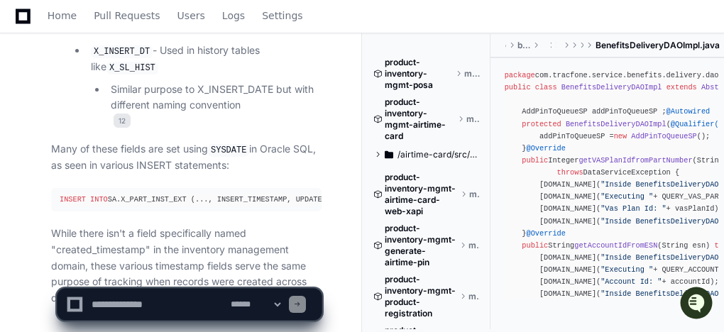
click at [139, 307] on textarea at bounding box center [158, 304] width 139 height 31
paste textarea "**********"
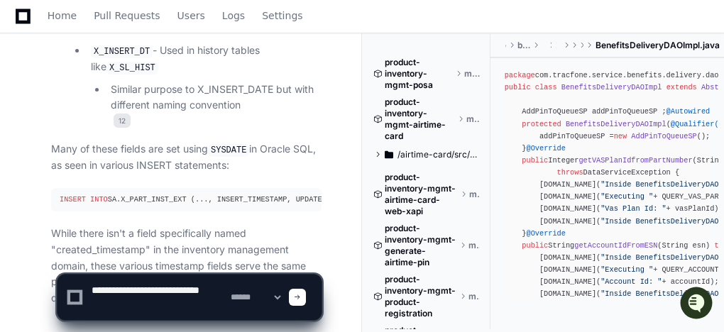
paste textarea "**********"
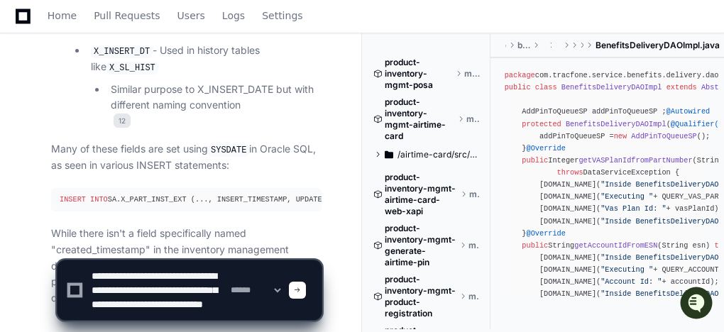
scroll to position [0, 0]
click at [107, 276] on textarea at bounding box center [158, 291] width 139 height 60
click at [125, 290] on textarea at bounding box center [158, 291] width 139 height 60
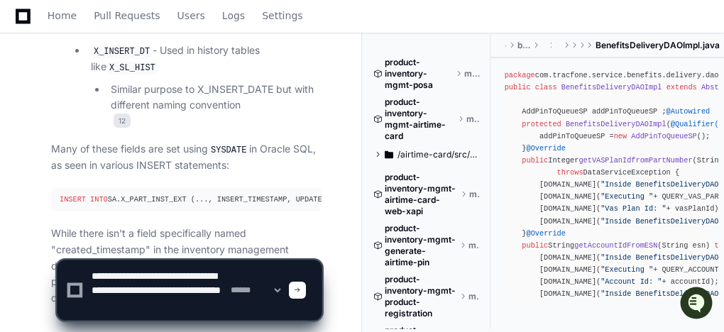
paste textarea "**********"
type textarea "**********"
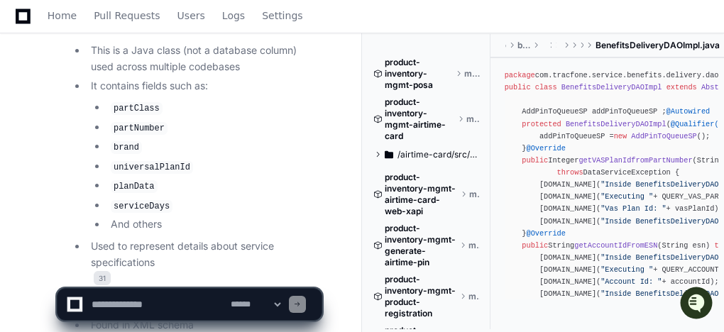
scroll to position [16705, 0]
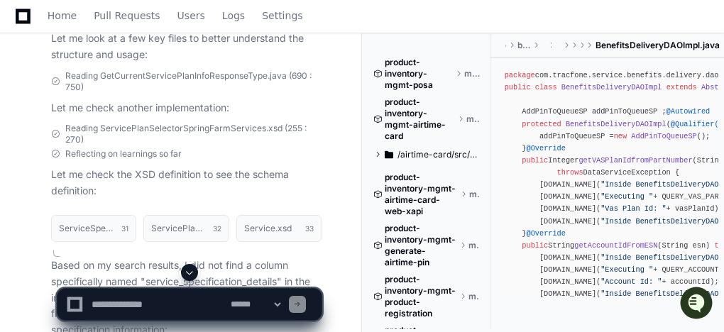
scroll to position [17223, 0]
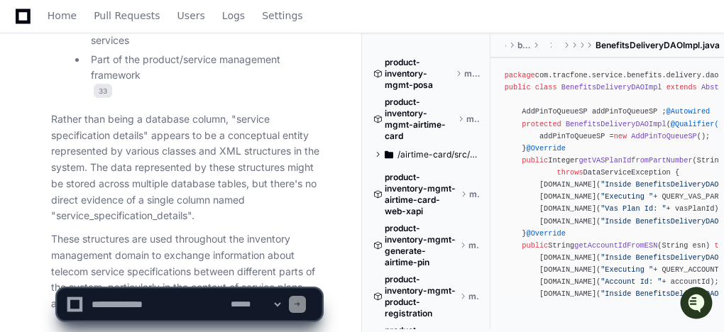
click at [162, 295] on textarea at bounding box center [158, 304] width 139 height 31
paste textarea "**********"
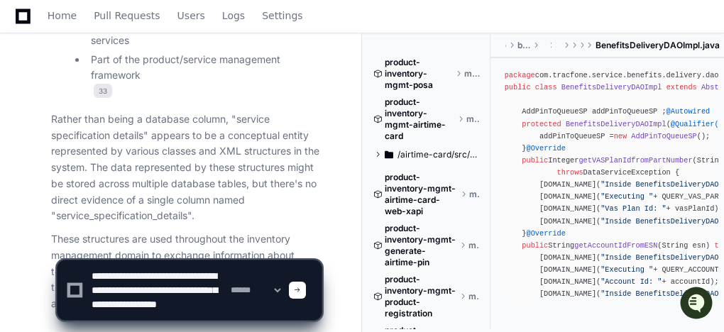
scroll to position [0, 0]
click at [159, 278] on textarea at bounding box center [158, 291] width 139 height 60
click at [146, 290] on textarea at bounding box center [158, 291] width 139 height 60
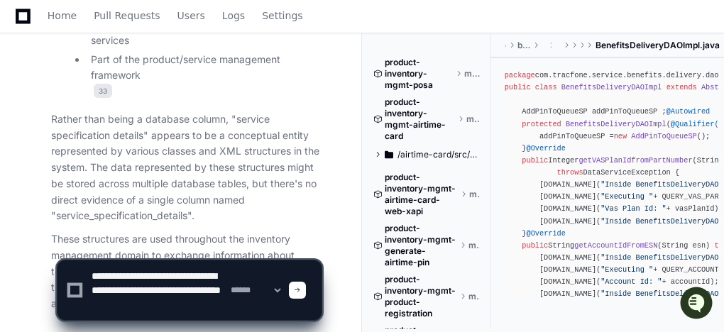
paste textarea
type textarea "**********"
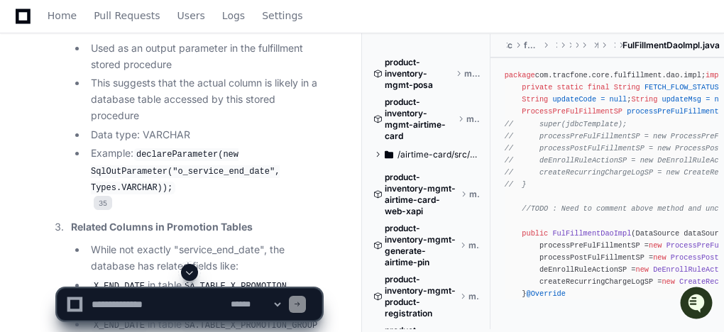
scroll to position [18400, 0]
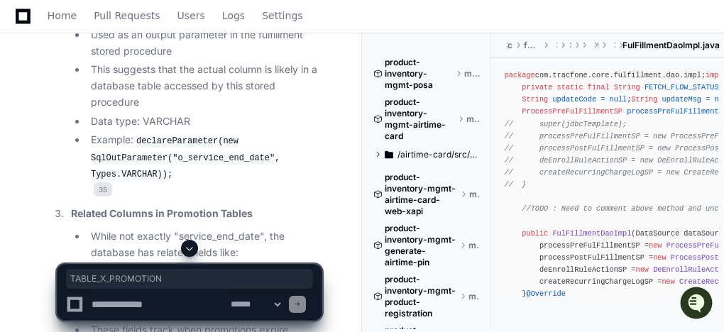
drag, startPoint x: 200, startPoint y: 205, endPoint x: 282, endPoint y: 207, distance: 82.4
click at [282, 267] on code "SA.TABLE_X_PROMOTION" at bounding box center [236, 273] width 108 height 13
copy code "TABLE_X_PROMOTION"
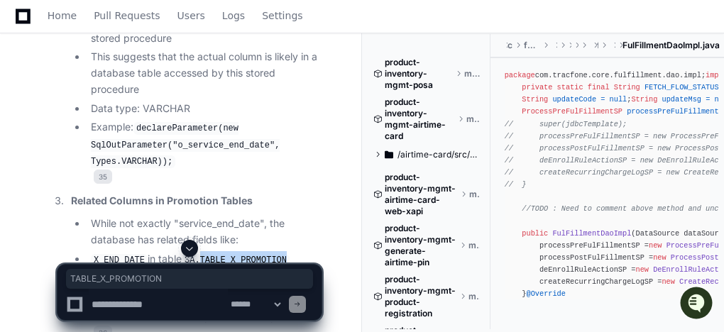
scroll to position [18477, 0]
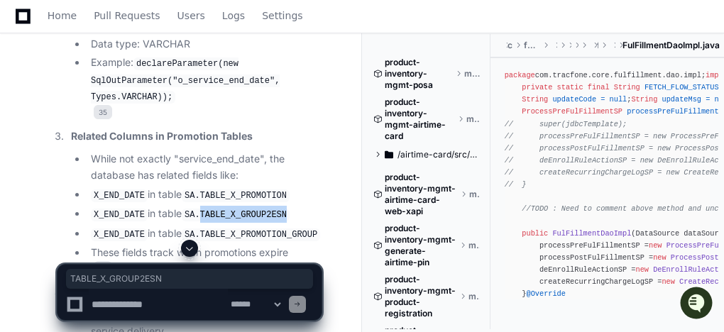
drag, startPoint x: 201, startPoint y: 146, endPoint x: 278, endPoint y: 152, distance: 77.7
click at [278, 209] on code "SA.TABLE_X_GROUP2ESN" at bounding box center [236, 215] width 108 height 13
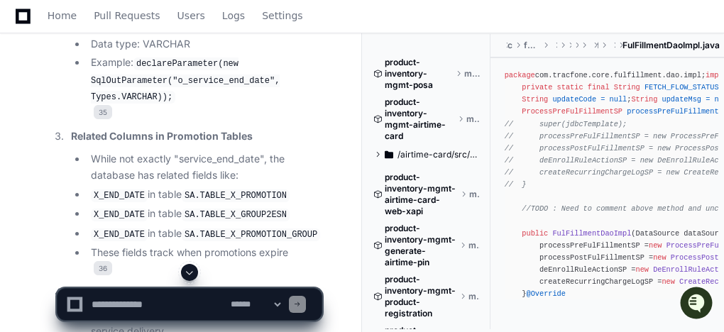
click at [298, 229] on code "SA.TABLE_X_PROMOTION_GROUP" at bounding box center [251, 235] width 138 height 13
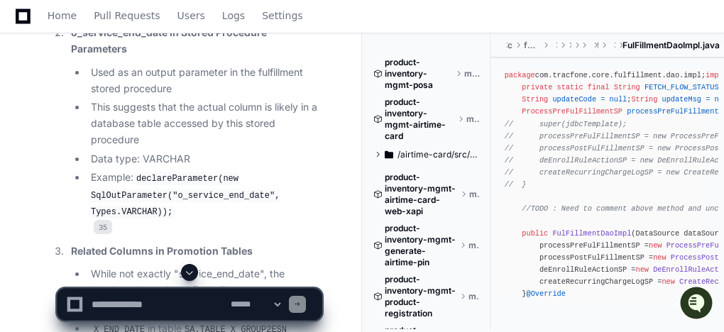
scroll to position [18468, 0]
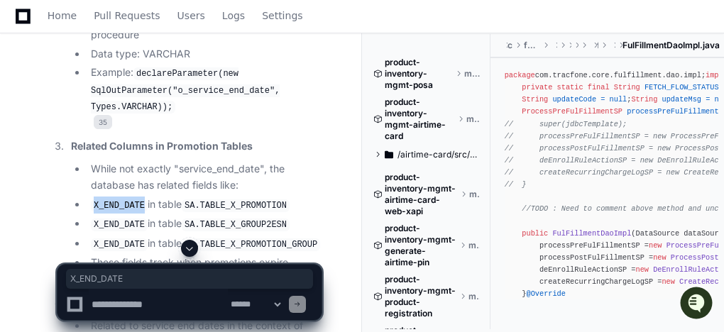
drag, startPoint x: 94, startPoint y: 141, endPoint x: 140, endPoint y: 143, distance: 46.2
click at [140, 200] on code "X_END_DATE" at bounding box center [119, 206] width 57 height 13
copy code "X_END_DATE"
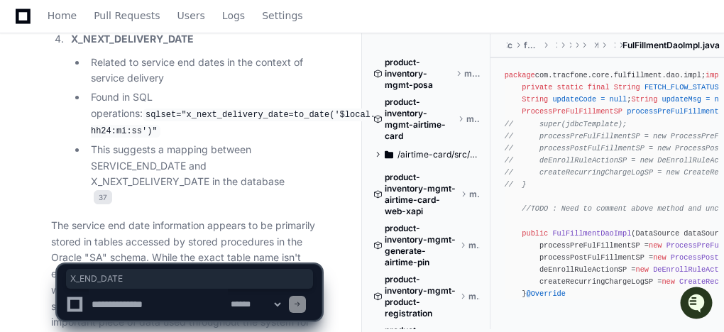
scroll to position [18823, 0]
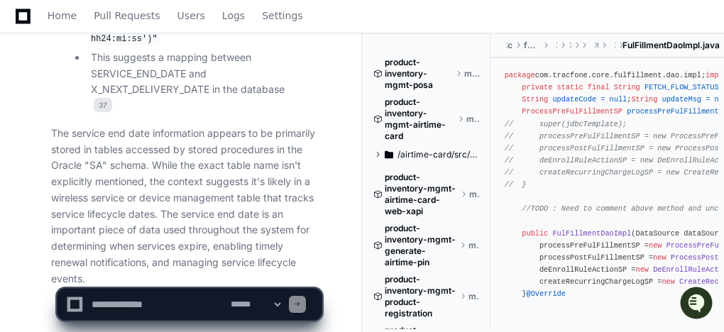
click at [192, 304] on textarea at bounding box center [158, 304] width 139 height 31
paste textarea "**********"
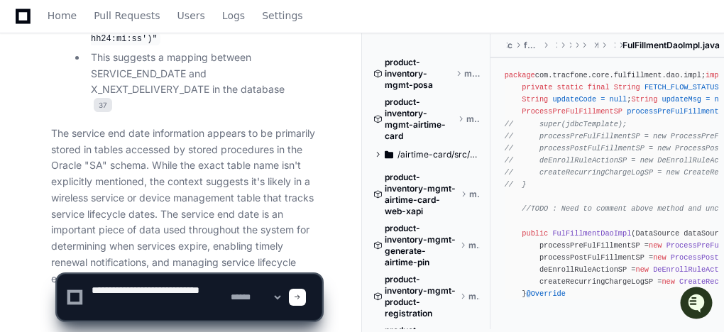
click at [179, 305] on textarea at bounding box center [158, 297] width 139 height 45
paste textarea "**********"
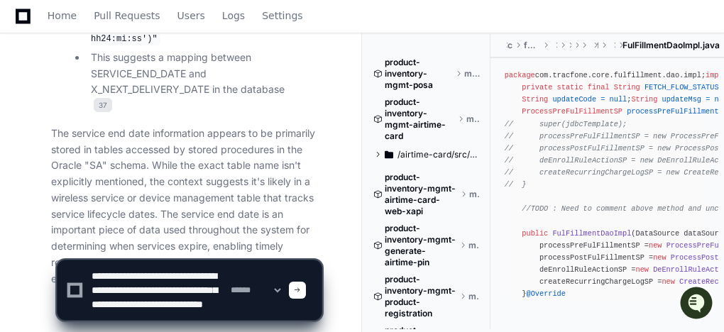
scroll to position [18, 0]
click at [134, 261] on textarea at bounding box center [158, 291] width 139 height 60
click at [145, 279] on textarea at bounding box center [158, 291] width 139 height 60
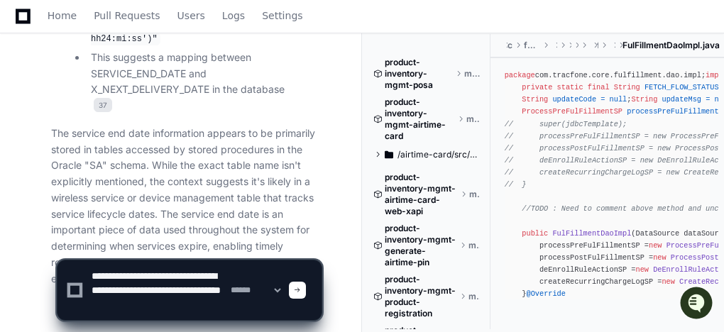
click at [145, 279] on textarea at bounding box center [158, 291] width 139 height 60
paste textarea "**********"
type textarea "**********"
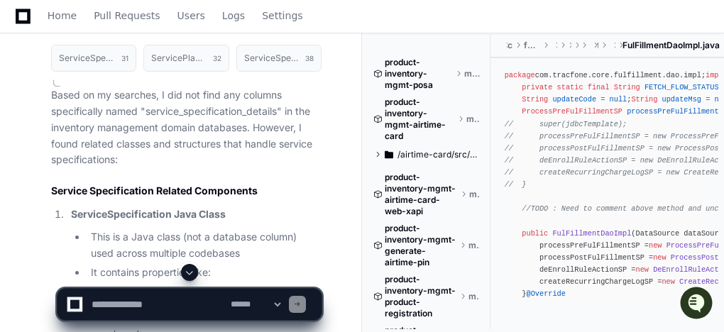
scroll to position [20545, 0]
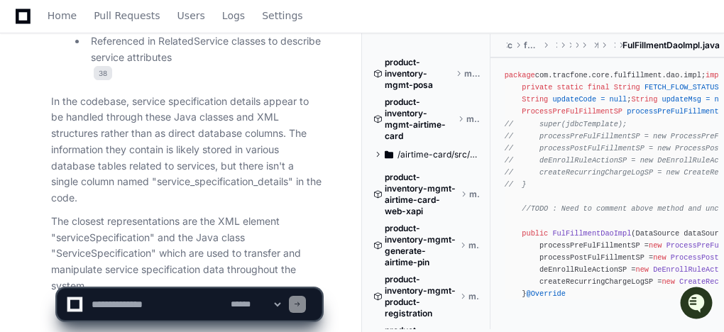
click at [180, 297] on textarea at bounding box center [158, 304] width 139 height 31
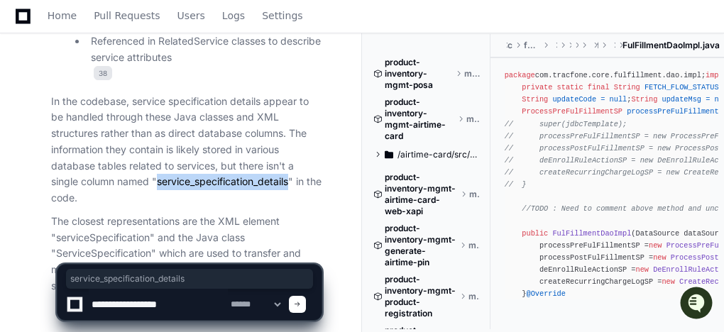
drag, startPoint x: 160, startPoint y: 107, endPoint x: 293, endPoint y: 108, distance: 132.1
click at [293, 108] on p "In the codebase, service specification details appear to be handled through the…" at bounding box center [186, 150] width 271 height 113
copy p "service_specification_details"
click at [297, 128] on p "In the codebase, service specification details appear to be handled through the…" at bounding box center [186, 150] width 271 height 113
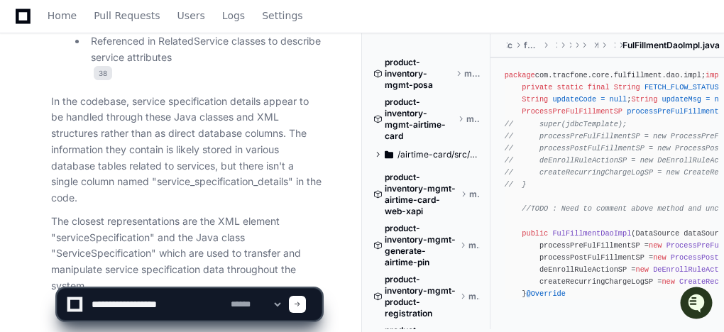
click at [185, 300] on textarea at bounding box center [158, 304] width 139 height 31
paste textarea "**********"
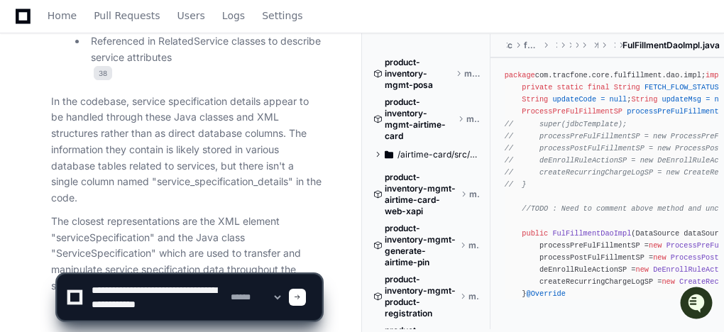
scroll to position [4, 0]
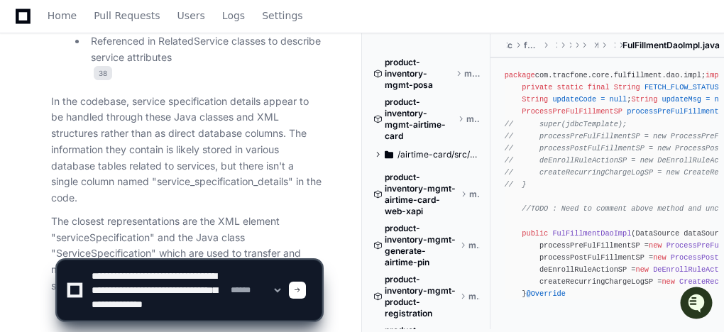
paste textarea "**********"
type textarea "**********"
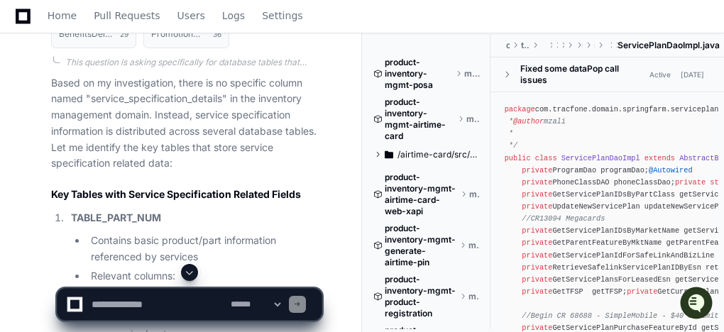
scroll to position [21307, 0]
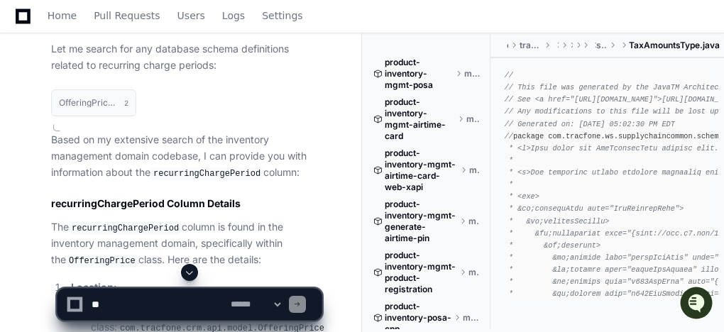
scroll to position [10735, 0]
click at [204, 293] on textarea at bounding box center [158, 304] width 139 height 31
paste textarea "**********"
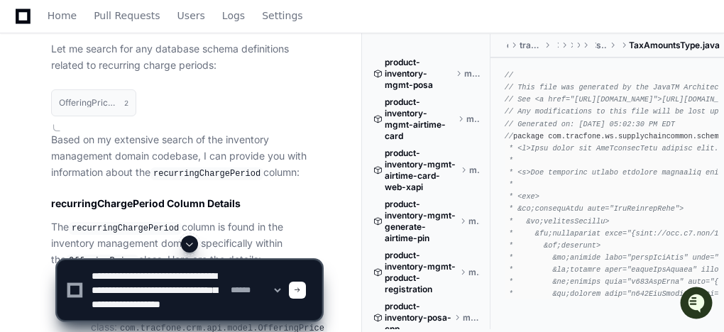
scroll to position [0, 0]
click at [162, 275] on textarea at bounding box center [158, 291] width 139 height 60
type textarea "**********"
click at [145, 292] on textarea at bounding box center [158, 291] width 139 height 60
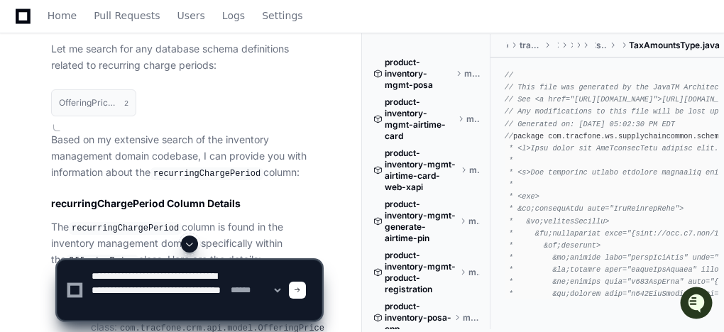
click at [145, 292] on textarea at bounding box center [158, 291] width 139 height 60
paste textarea
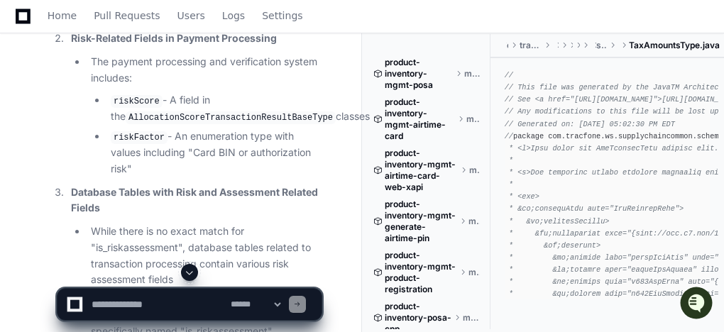
scroll to position [12835, 0]
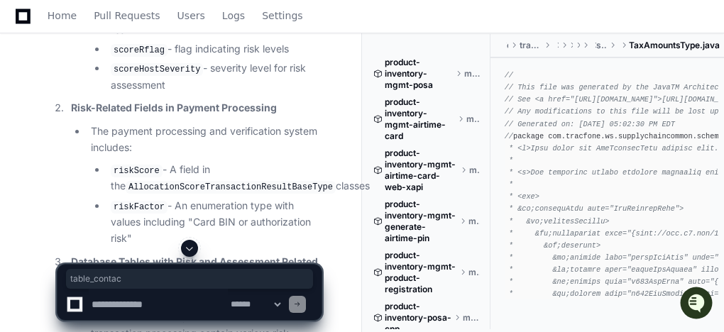
drag, startPoint x: 151, startPoint y: 230, endPoint x: 96, endPoint y: 230, distance: 55.4
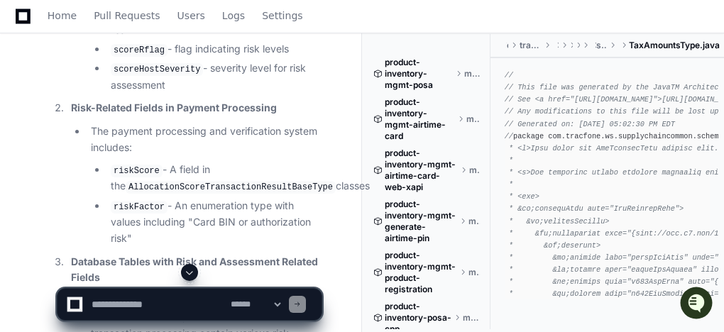
click at [294, 293] on li "While there is no exact match for "is_riskassessment", database tables related …" at bounding box center [204, 325] width 235 height 65
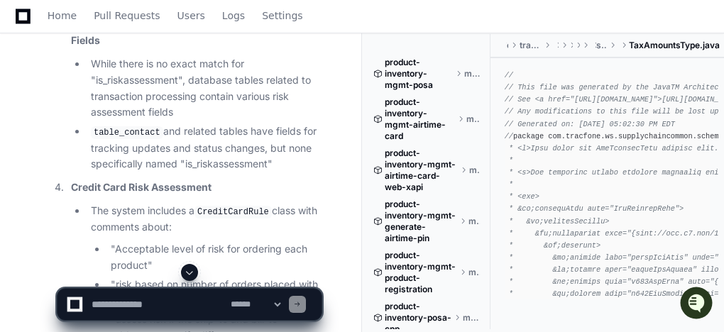
scroll to position [13183, 0]
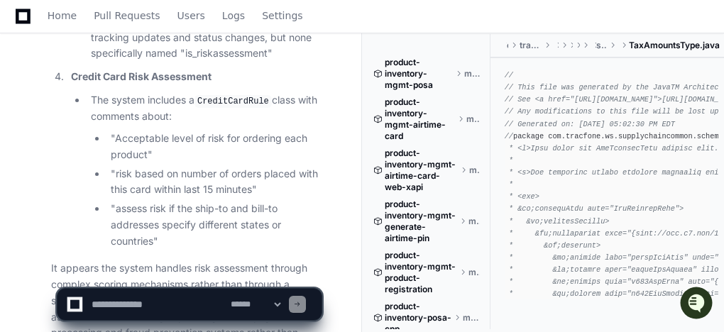
click at [174, 300] on textarea at bounding box center [158, 304] width 139 height 31
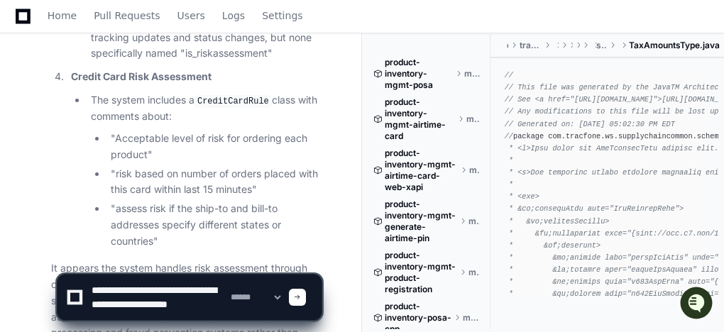
scroll to position [4, 0]
type textarea "**********"
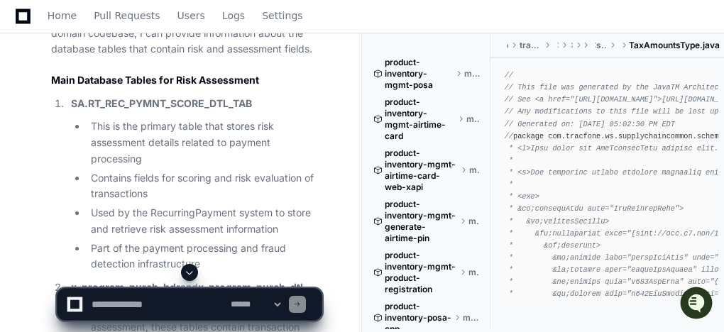
scroll to position [13951, 0]
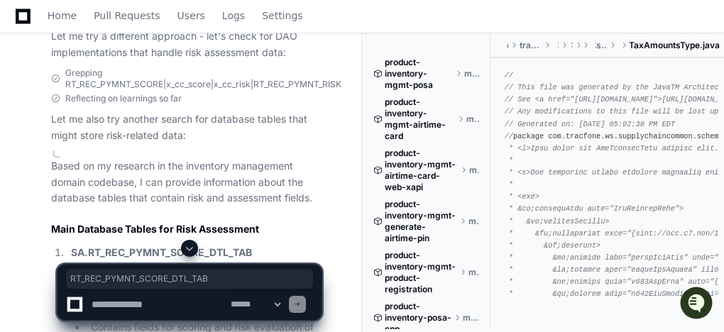
click at [192, 246] on strong "SA.RT_REC_PYMNT_SCORE_DTL_TAB" at bounding box center [161, 252] width 181 height 12
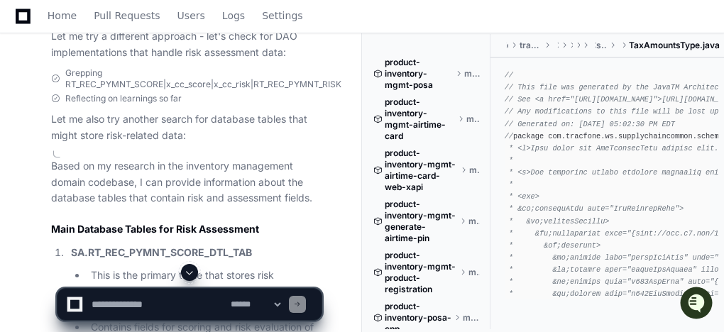
click at [189, 246] on strong "SA.RT_REC_PYMNT_SCORE_DTL_TAB" at bounding box center [161, 252] width 181 height 12
click at [250, 246] on strong "SA.RT_REC_PYMNT_SCORE_DTL_TAB" at bounding box center [161, 252] width 181 height 12
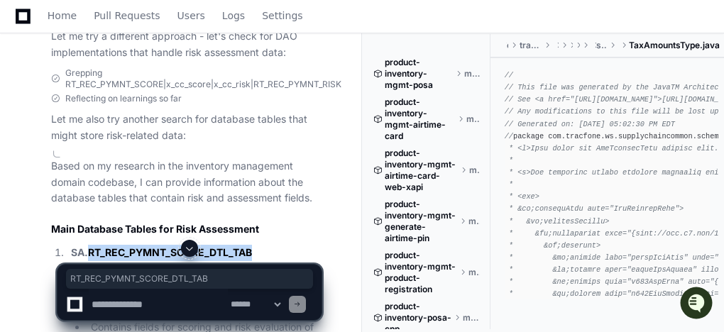
click at [250, 246] on strong "SA.RT_REC_PYMNT_SCORE_DTL_TAB" at bounding box center [161, 252] width 181 height 12
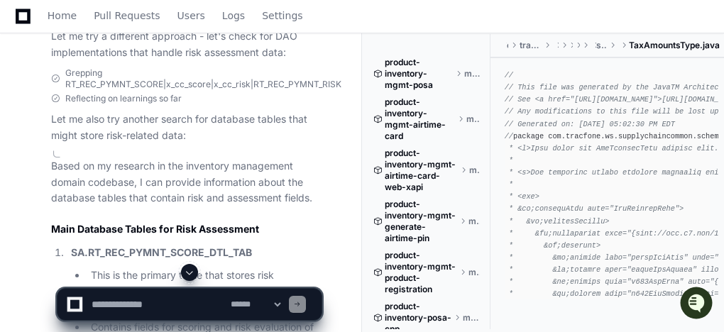
drag, startPoint x: 250, startPoint y: 114, endPoint x: 85, endPoint y: 112, distance: 164.8
drag, startPoint x: 214, startPoint y: 277, endPoint x: 170, endPoint y: 281, distance: 44.2
click at [196, 246] on strong "SA.RT_REC_PYMNT_SCORE_DTL_TAB" at bounding box center [161, 252] width 181 height 12
click at [189, 246] on strong "SA.RT_REC_PYMNT_SCORE_DTL_TAB" at bounding box center [161, 252] width 181 height 12
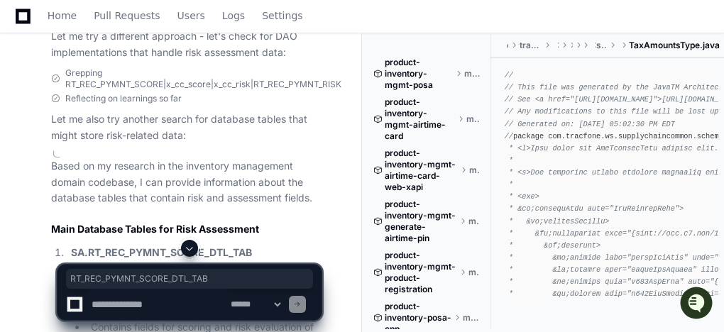
click at [189, 246] on strong "SA.RT_REC_PYMNT_SCORE_DTL_TAB" at bounding box center [161, 252] width 181 height 12
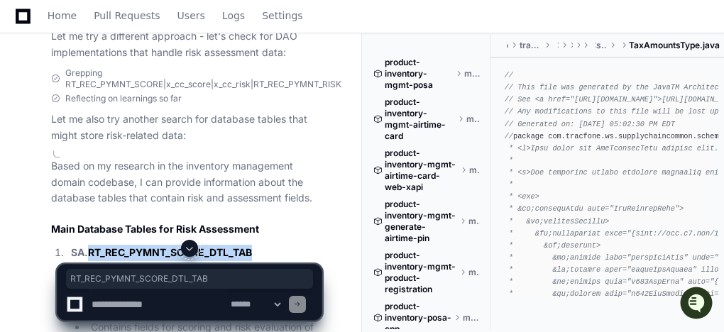
drag, startPoint x: 88, startPoint y: 110, endPoint x: 253, endPoint y: 112, distance: 164.8
click at [252, 246] on strong "SA.RT_REC_PYMNT_SCORE_DTL_TAB" at bounding box center [161, 252] width 181 height 12
copy strong "RT_REC_PYMNT_SCORE_DTL_TAB"
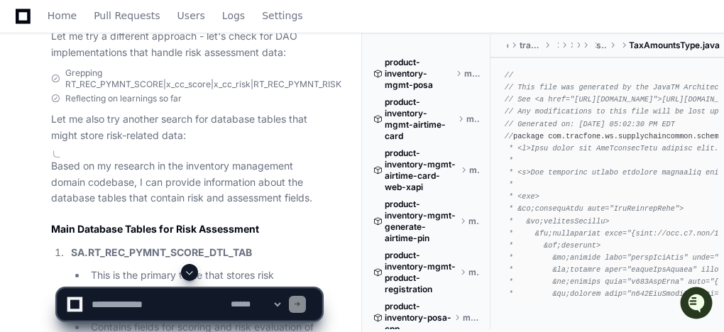
click at [258, 268] on li "This is the primary table that stores risk assessment details related to paymen…" at bounding box center [204, 292] width 235 height 48
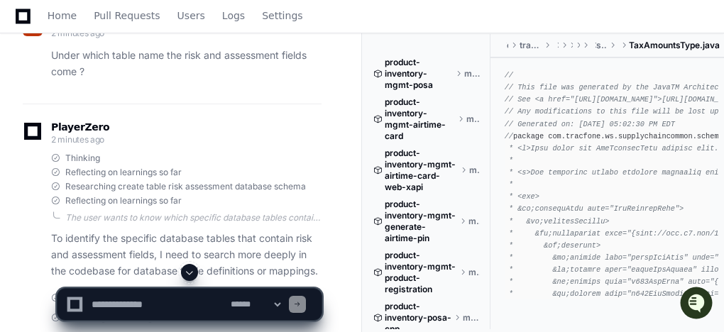
scroll to position [14838, 0]
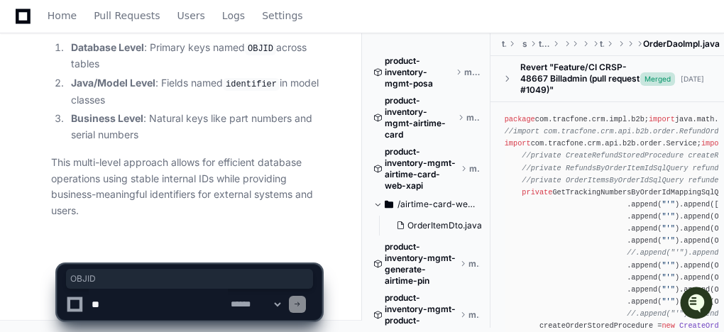
click at [129, 301] on textarea at bounding box center [158, 304] width 139 height 31
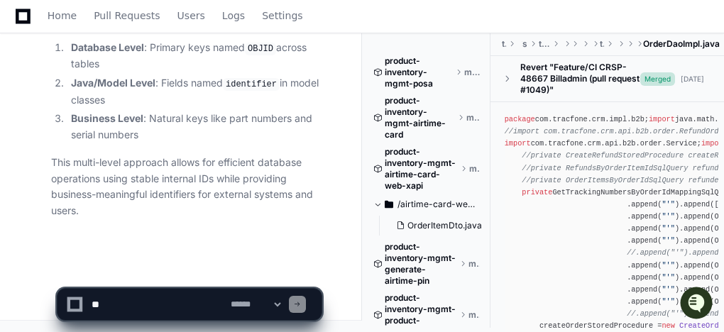
click at [134, 305] on textarea at bounding box center [158, 304] width 139 height 31
paste textarea "********"
paste textarea "**********"
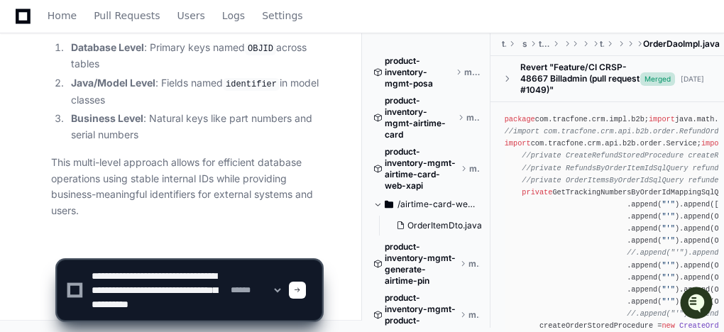
click at [129, 277] on textarea at bounding box center [158, 291] width 139 height 60
click at [138, 290] on textarea at bounding box center [158, 291] width 139 height 60
paste textarea
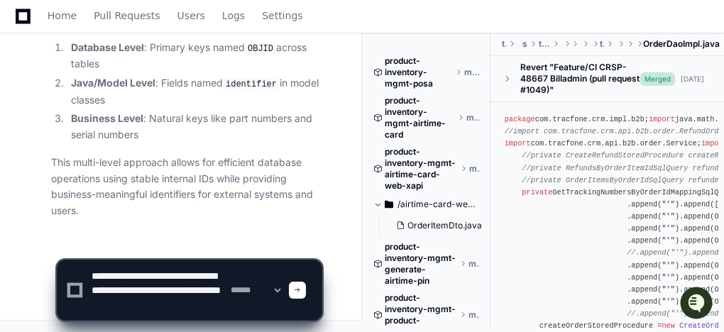
type textarea "**********"
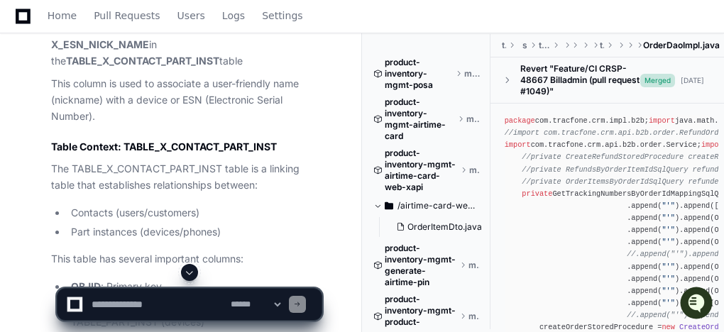
scroll to position [12268, 0]
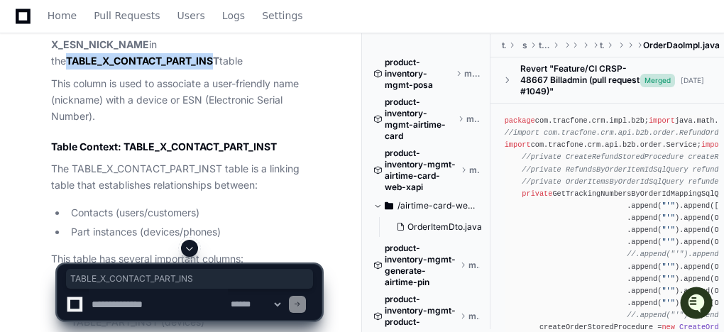
drag, startPoint x: 202, startPoint y: 227, endPoint x: 45, endPoint y: 228, distance: 156.9
copy strong "TABLE_X_CONTACT_PART_INS"
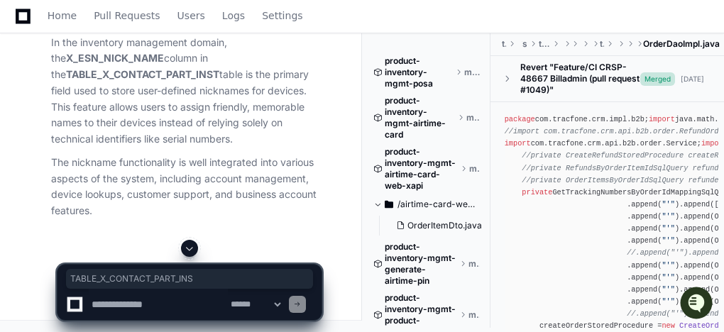
scroll to position [13673, 0]
drag, startPoint x: 49, startPoint y: 184, endPoint x: 148, endPoint y: 182, distance: 98.7
copy strong "X_ESN_NICK_NAME"
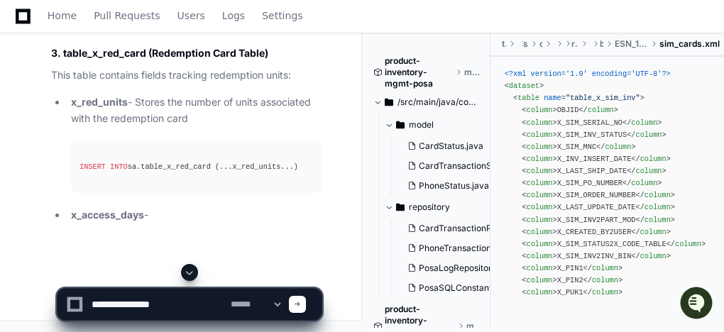
scroll to position [70930, 0]
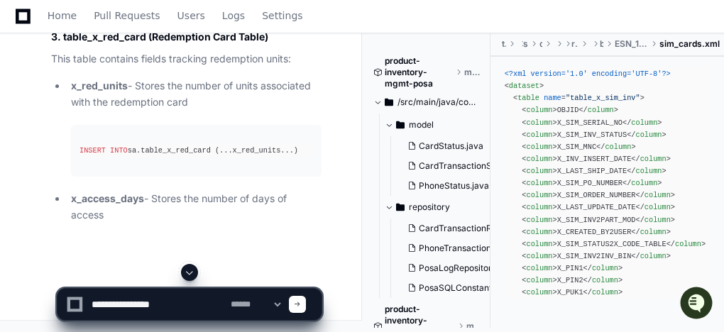
click at [178, 297] on textarea at bounding box center [158, 304] width 139 height 31
paste textarea "**********"
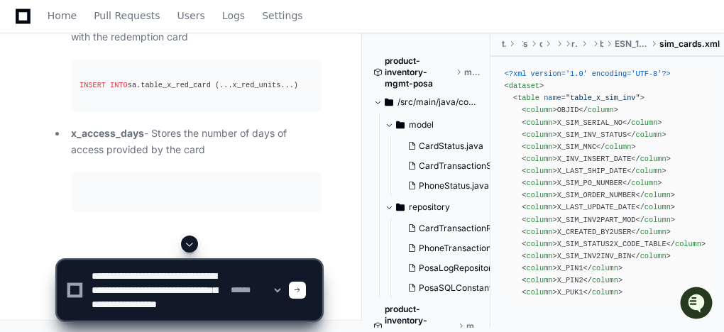
scroll to position [0, 0]
click at [111, 275] on textarea at bounding box center [158, 291] width 139 height 60
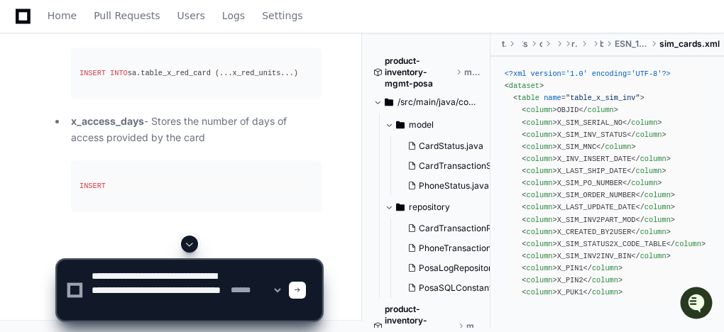
click at [128, 290] on textarea at bounding box center [158, 291] width 139 height 60
paste textarea
type textarea "**********"
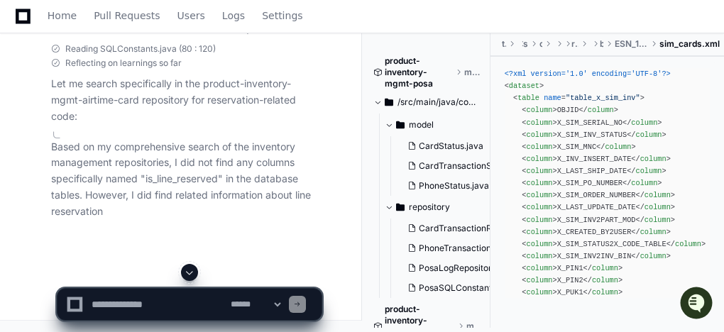
scroll to position [72699, 0]
click at [187, 296] on textarea at bounding box center [158, 304] width 139 height 31
paste textarea "**********"
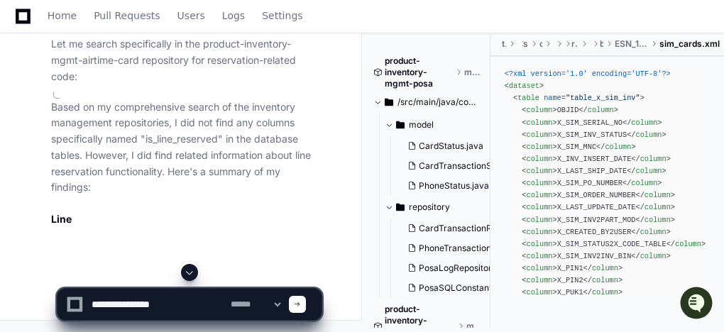
paste textarea "**********"
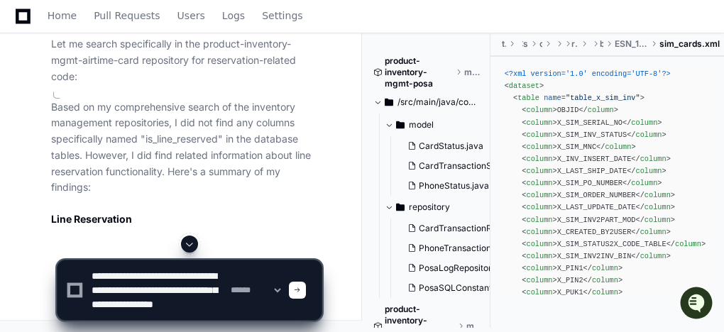
scroll to position [0, 0]
click at [122, 279] on textarea at bounding box center [158, 291] width 139 height 60
click at [132, 292] on textarea at bounding box center [158, 291] width 139 height 60
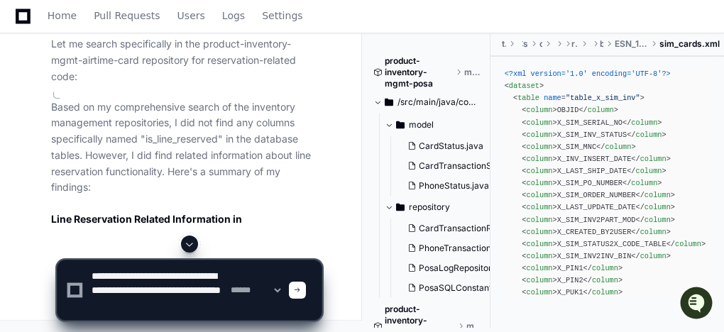
paste textarea
type textarea "**********"
click at [301, 293] on span at bounding box center [297, 290] width 7 height 7
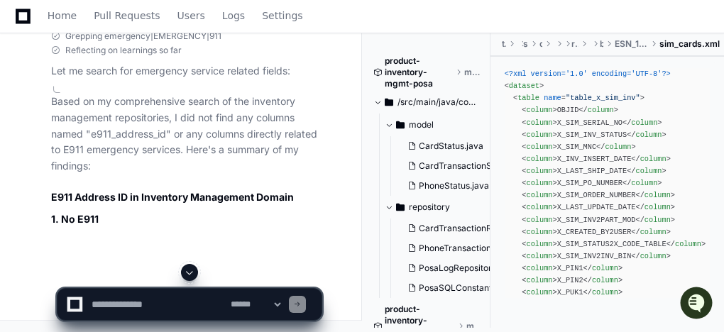
scroll to position [74799, 0]
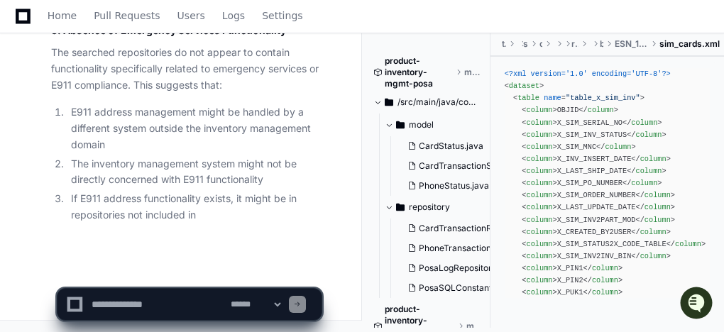
scroll to position [75415, 0]
click at [173, 315] on textarea at bounding box center [158, 304] width 139 height 31
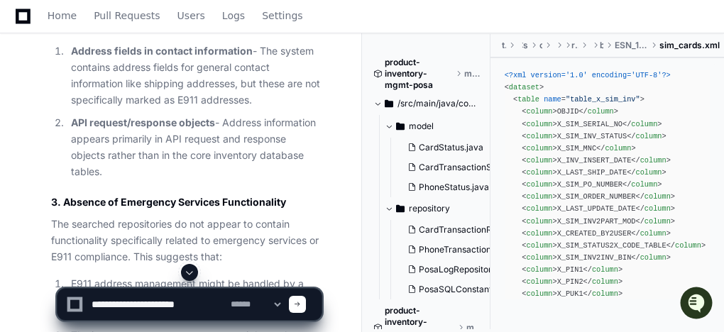
scroll to position [74202, 0]
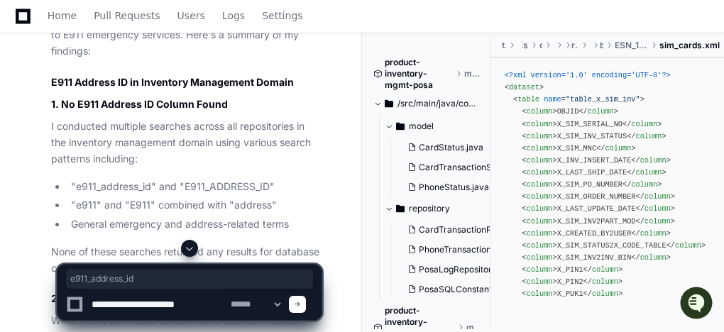
drag, startPoint x: 151, startPoint y: 100, endPoint x: 227, endPoint y: 99, distance: 75.3
copy p "e911_address_id"
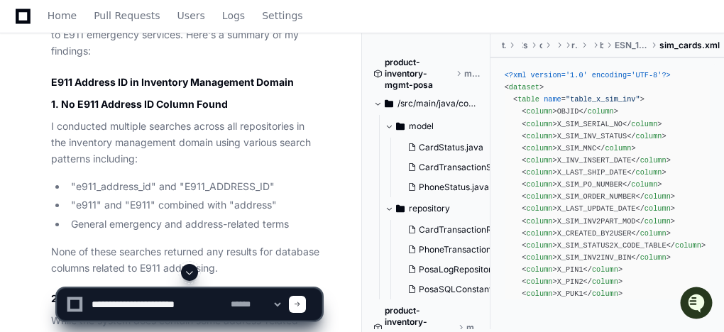
scroll to position [75471, 0]
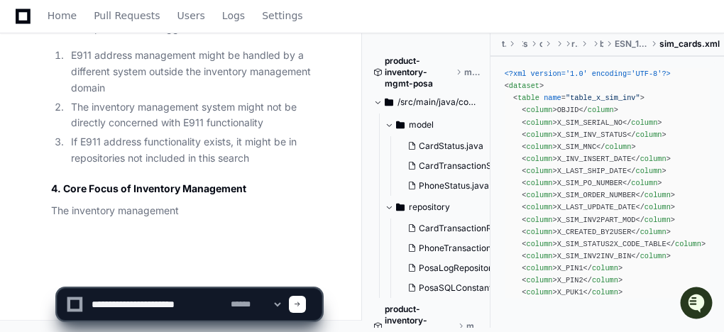
click at [214, 304] on textarea at bounding box center [158, 304] width 139 height 31
paste textarea "**********"
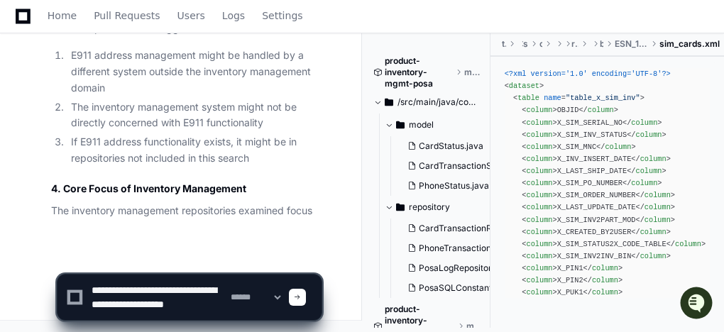
scroll to position [4, 0]
type textarea "**********"
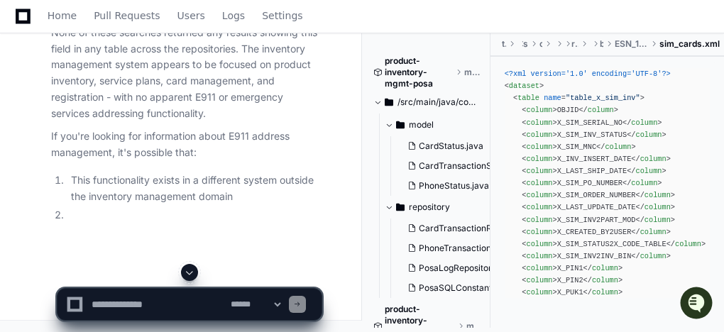
scroll to position [76331, 0]
click at [151, 298] on textarea at bounding box center [158, 304] width 139 height 31
paste textarea "**********"
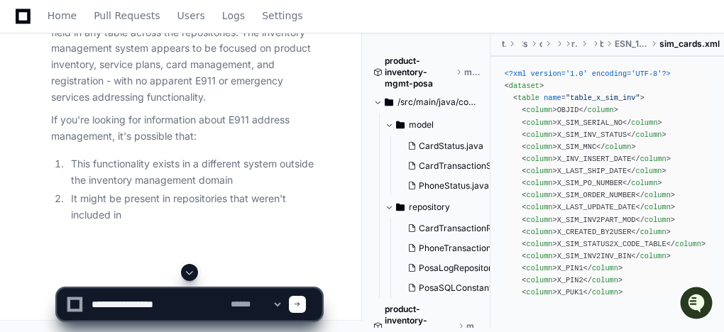
paste textarea "**********"
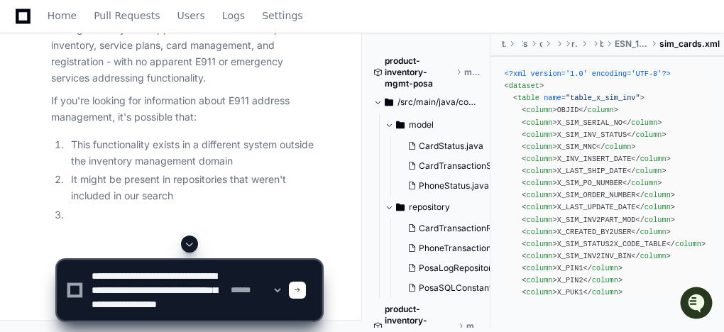
scroll to position [0, 0]
click at [151, 278] on textarea at bounding box center [158, 291] width 139 height 60
click at [140, 288] on textarea at bounding box center [158, 291] width 139 height 60
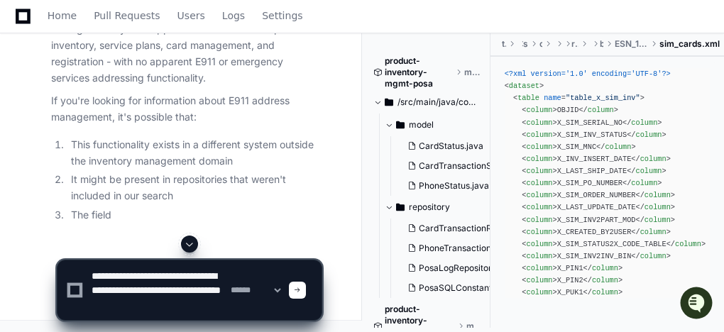
paste textarea
type textarea "**********"
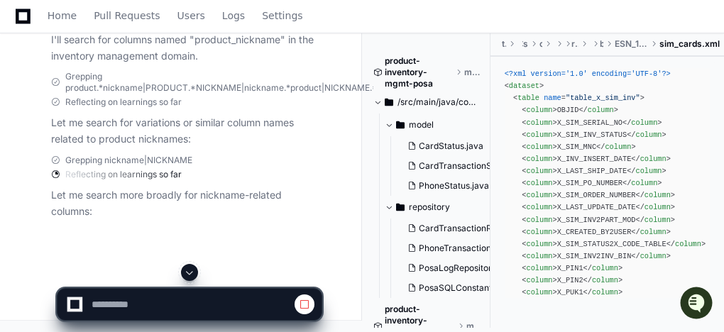
scroll to position [76927, 0]
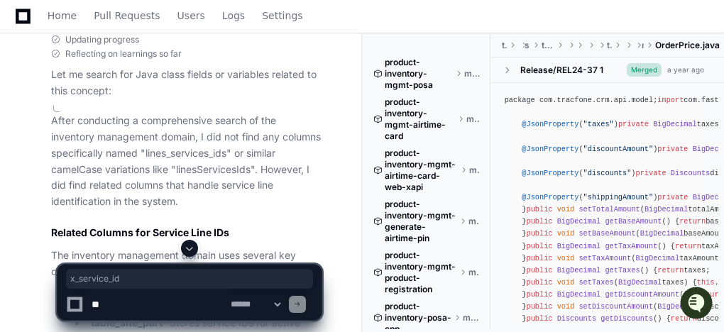
scroll to position [17242, 0]
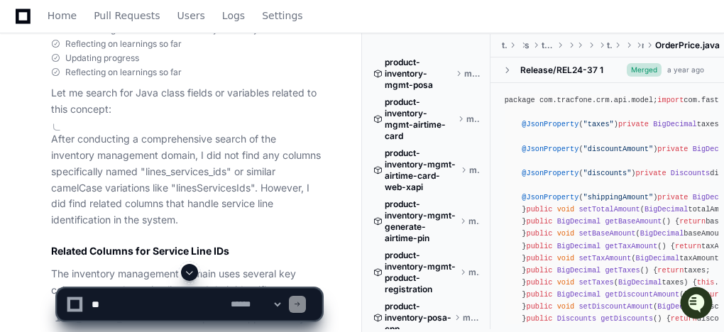
click at [233, 160] on p "After conducting a comprehensive search of the inventory management domain, I d…" at bounding box center [186, 179] width 271 height 97
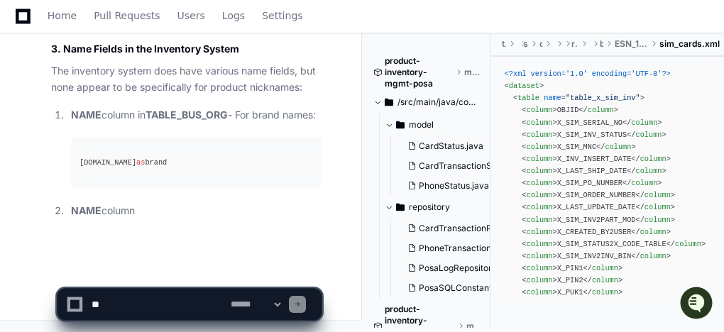
scroll to position [77921, 0]
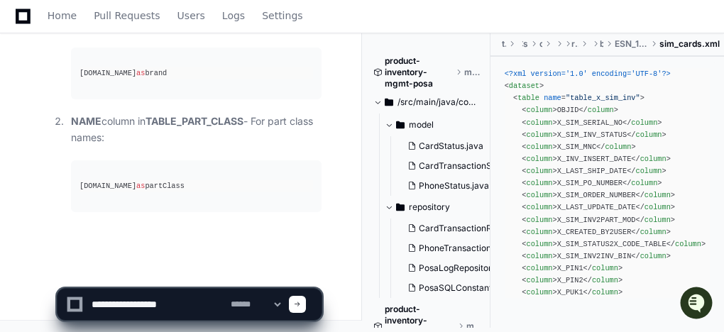
scroll to position [78010, 0]
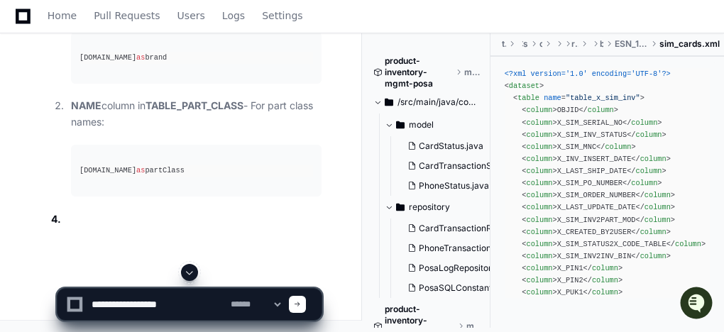
click at [210, 304] on textarea at bounding box center [158, 304] width 139 height 31
paste textarea "**********"
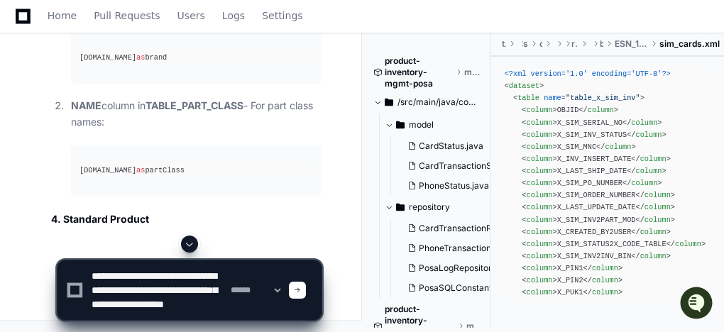
scroll to position [0, 0]
click at [151, 273] on textarea at bounding box center [158, 291] width 139 height 60
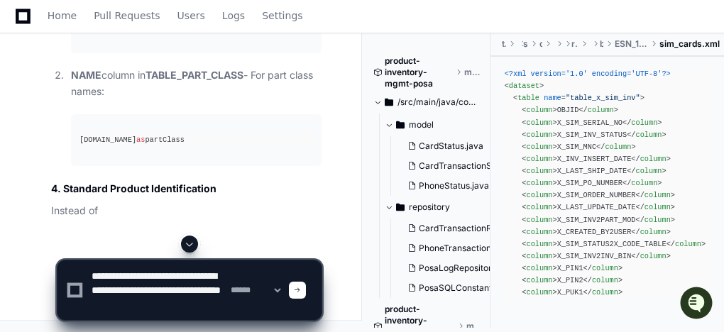
click at [132, 293] on textarea at bounding box center [158, 291] width 139 height 60
paste textarea "*"
type textarea "**********"
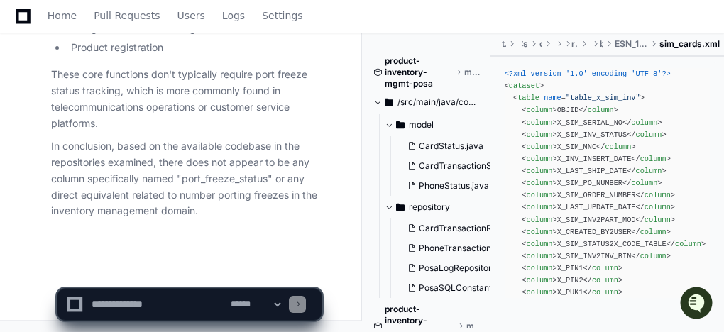
scroll to position [80258, 0]
